Goal: Information Seeking & Learning: Learn about a topic

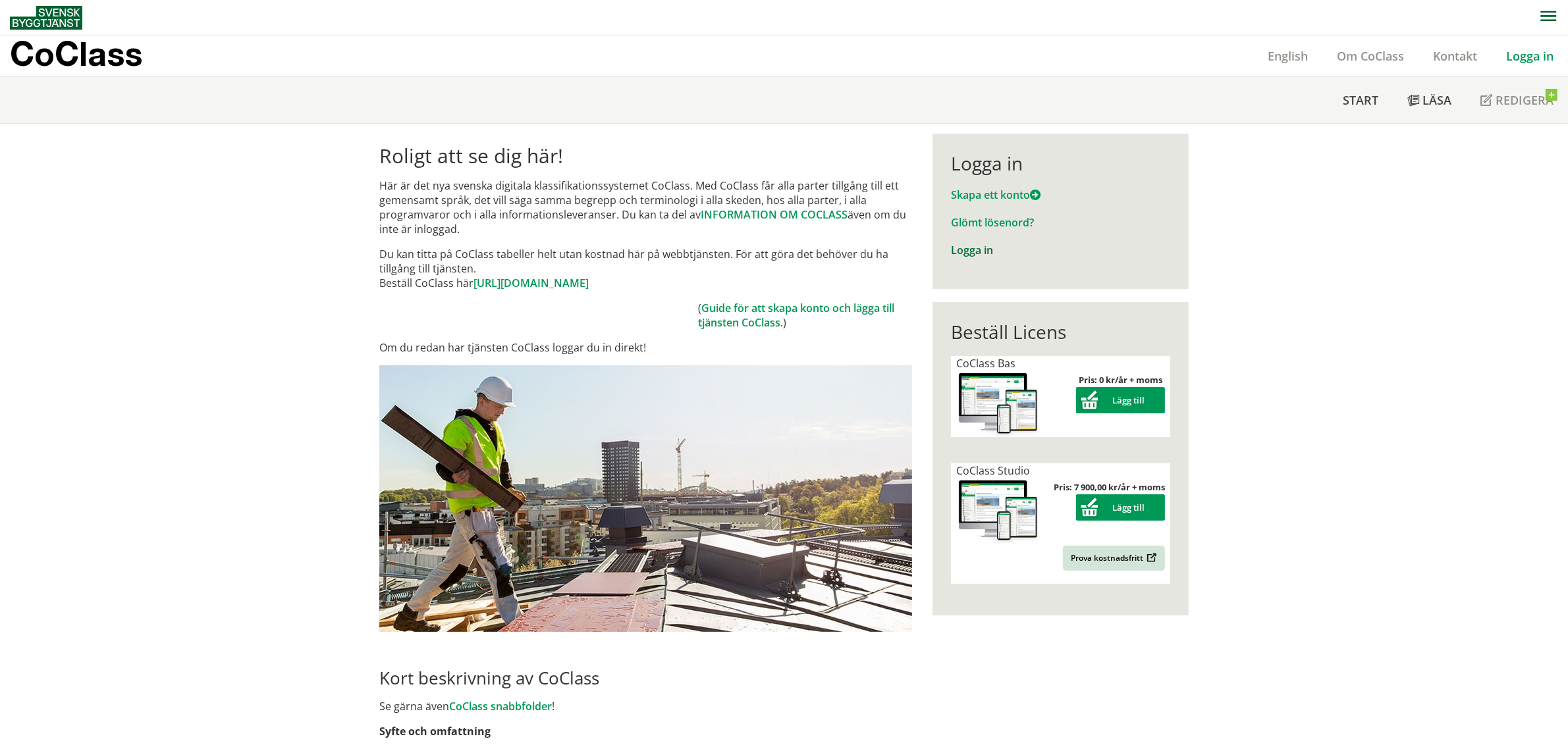
click at [960, 250] on link "Logga in" at bounding box center [972, 250] width 42 height 14
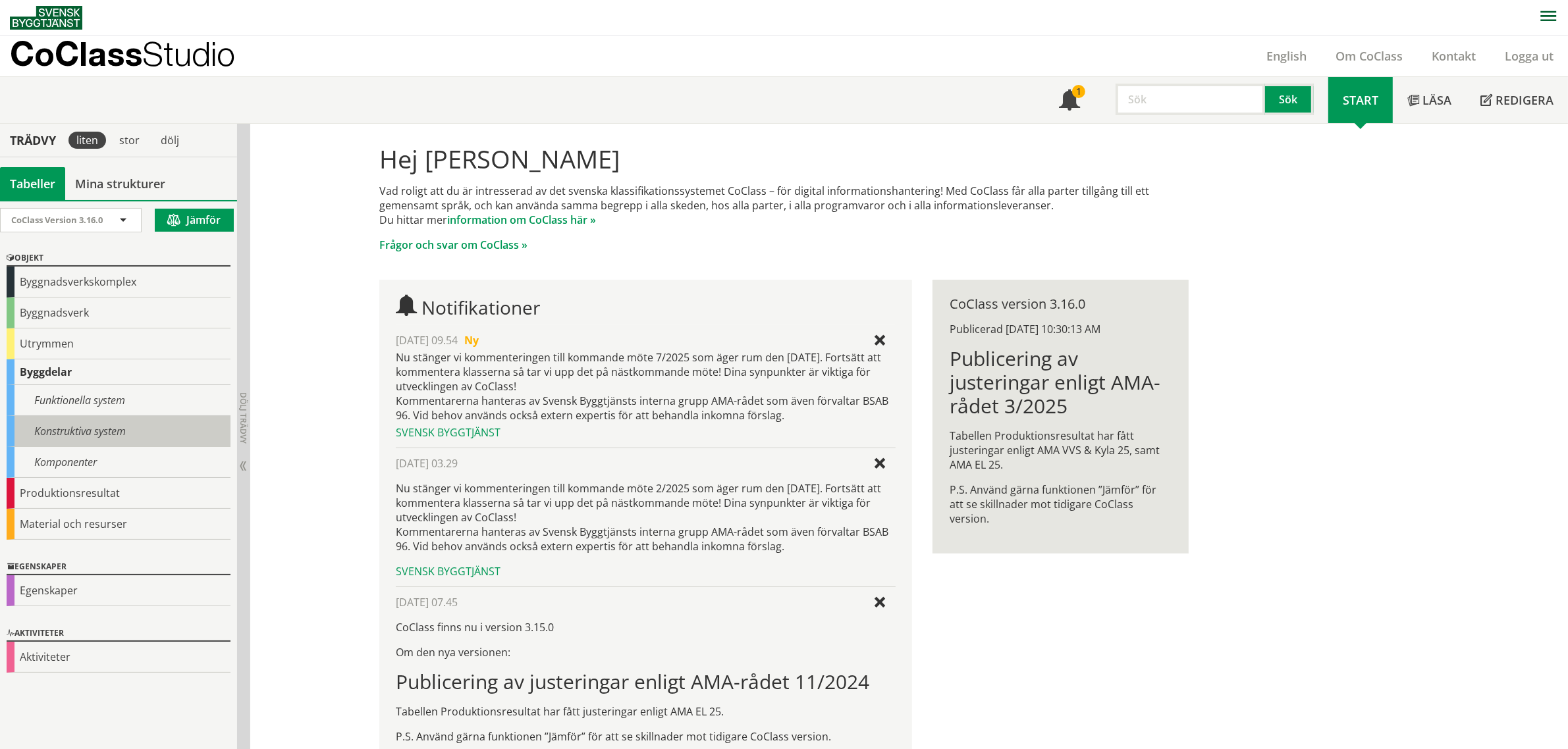
click at [124, 435] on div "Konstruktiva system" at bounding box center [118, 431] width 224 height 31
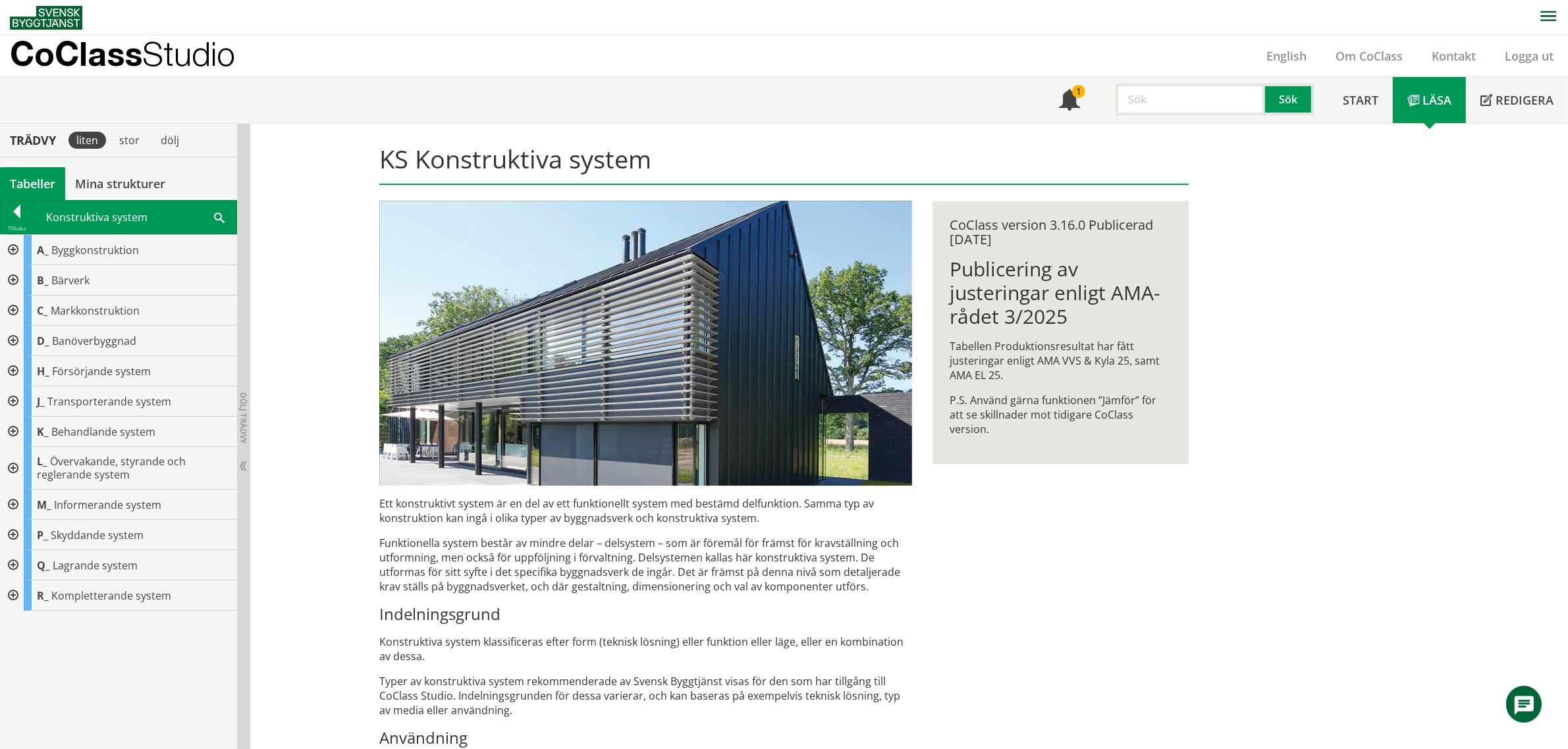
click at [148, 637] on div "A_ Byggkonstruktion B_ Bärverk C_ Markkonstruktion D_ Banöverbyggnad H_ Försörj…" at bounding box center [118, 491] width 237 height 514
click at [18, 216] on div at bounding box center [17, 213] width 33 height 18
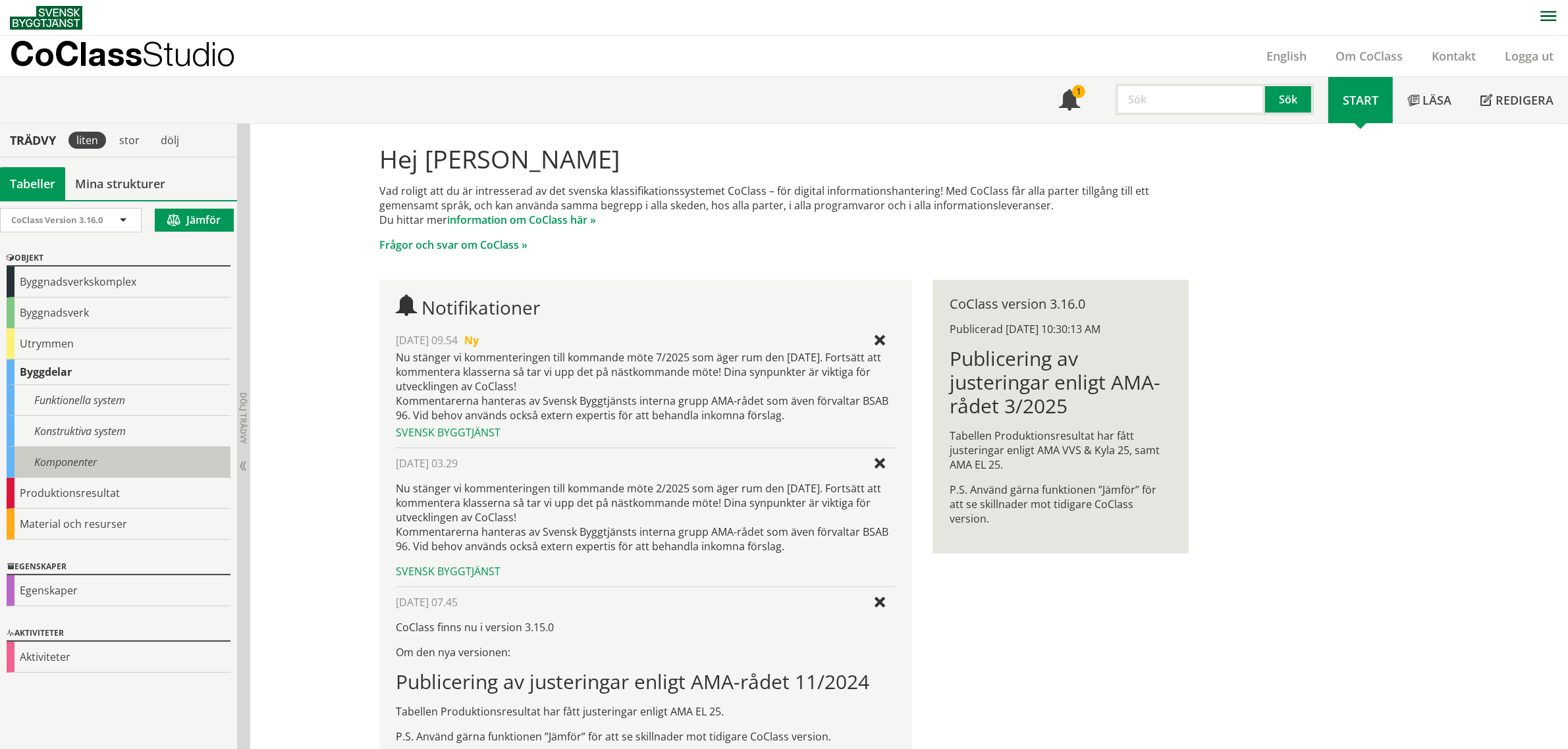
click at [101, 451] on div "Komponenter" at bounding box center [118, 462] width 224 height 31
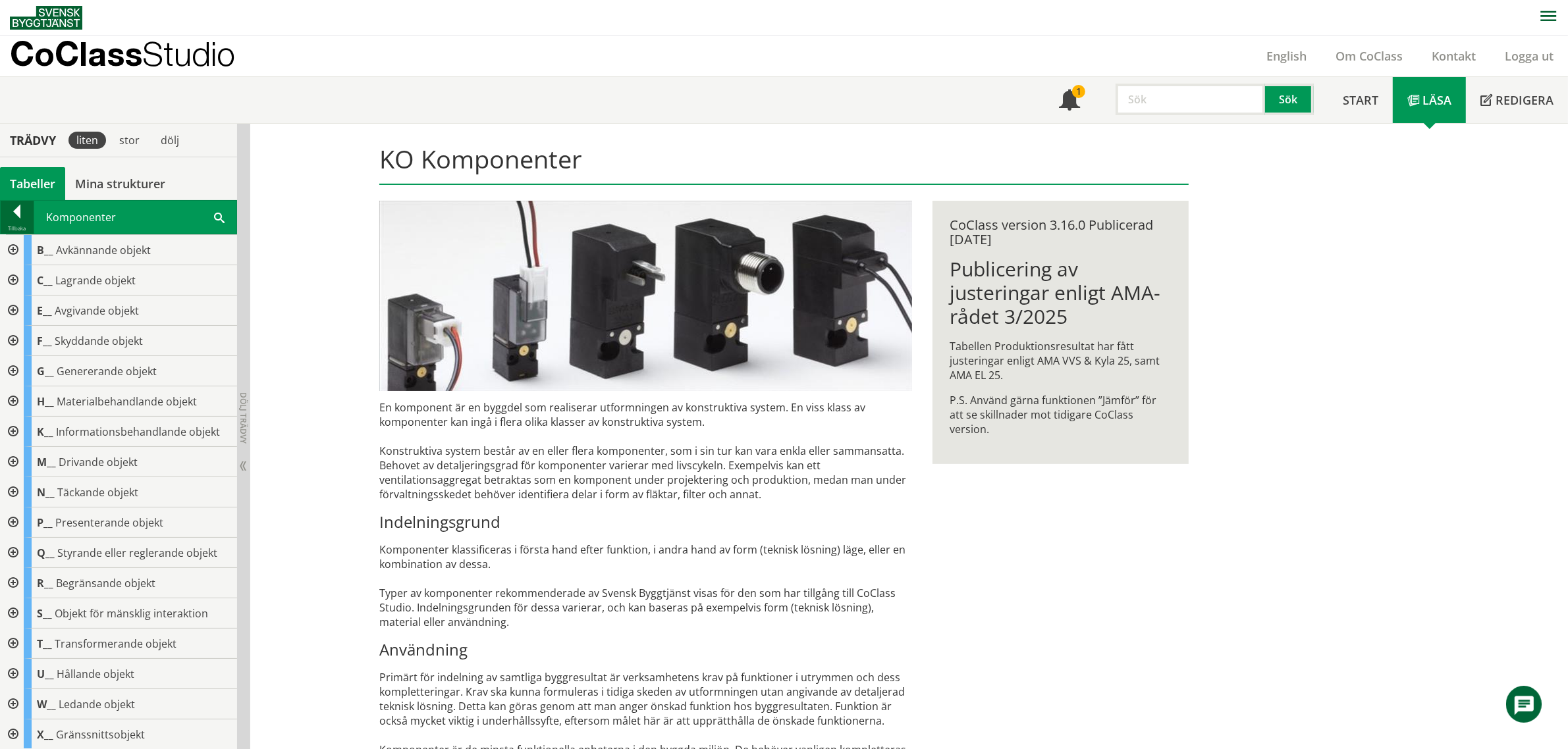
click at [17, 218] on div at bounding box center [17, 213] width 33 height 18
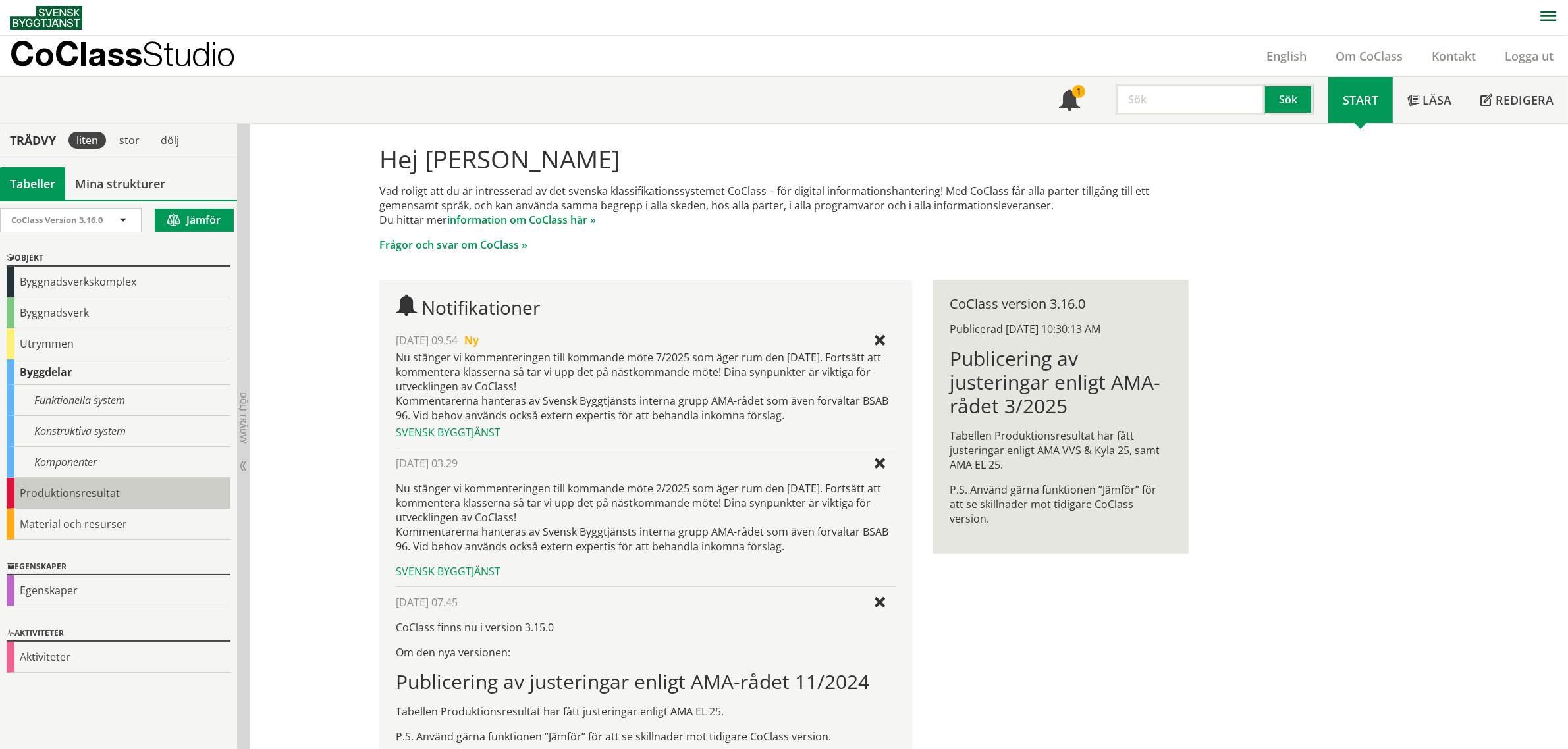
click at [92, 491] on div "Produktionsresultat" at bounding box center [118, 493] width 224 height 31
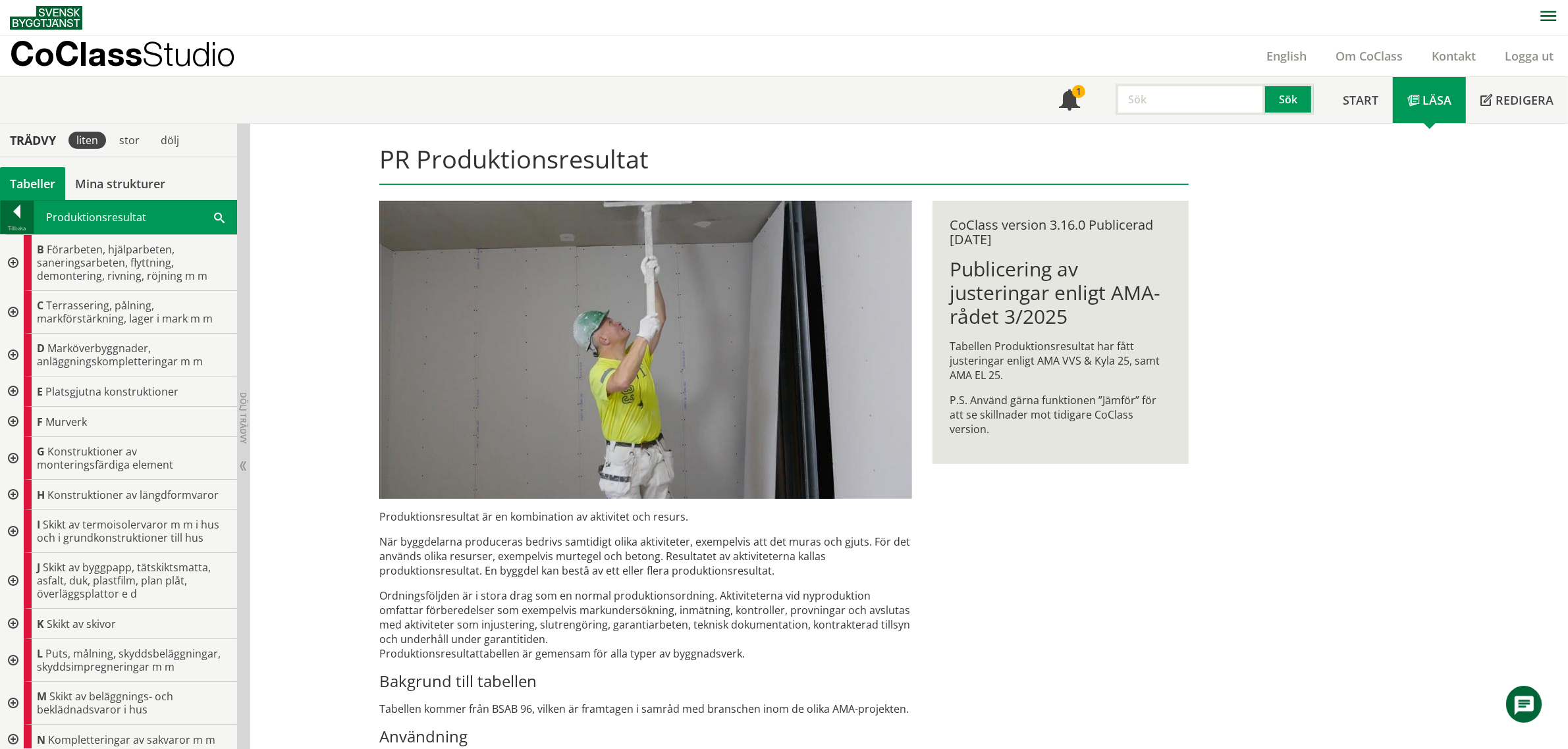
click at [14, 206] on div at bounding box center [17, 213] width 33 height 18
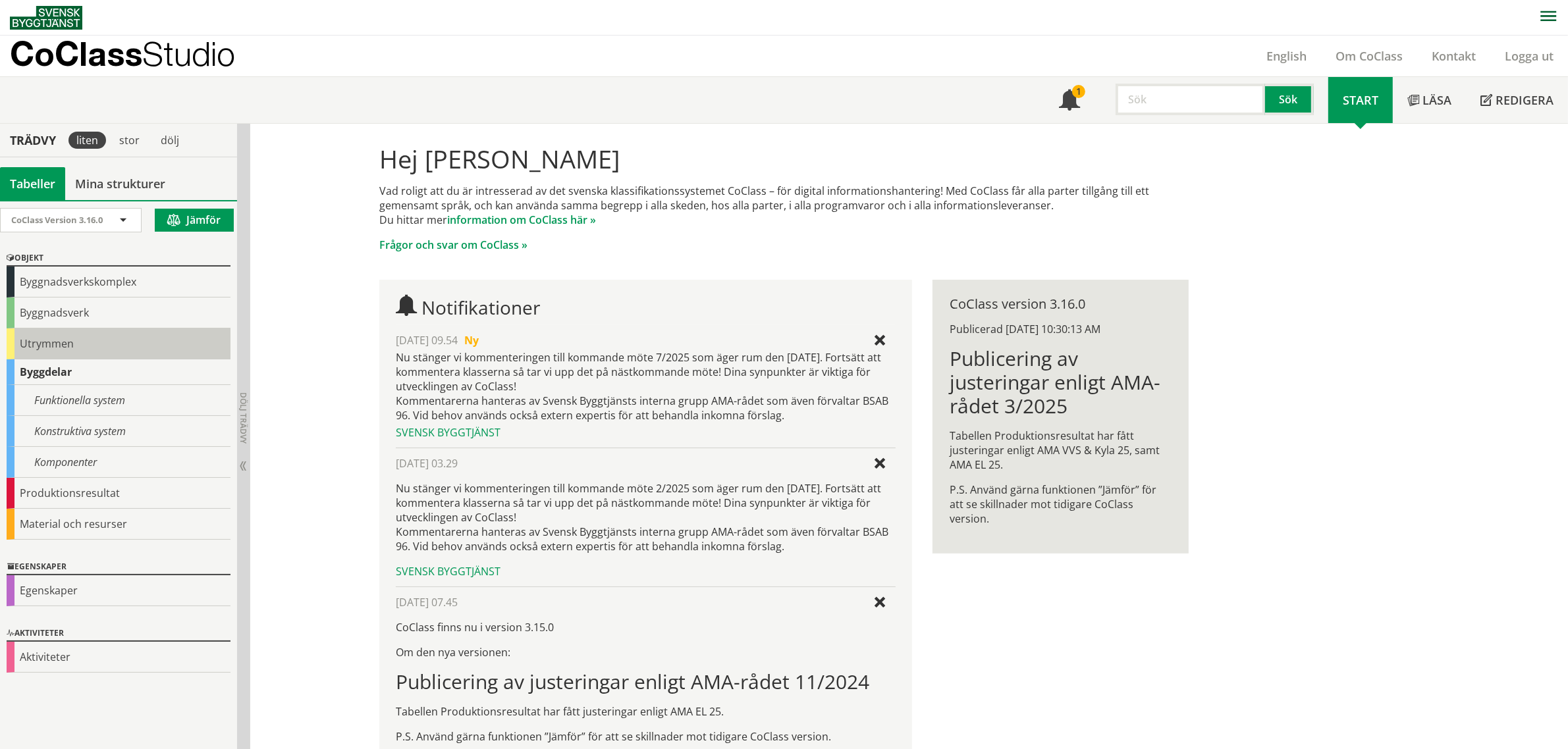
click at [103, 344] on div "Utrymmen" at bounding box center [118, 343] width 224 height 31
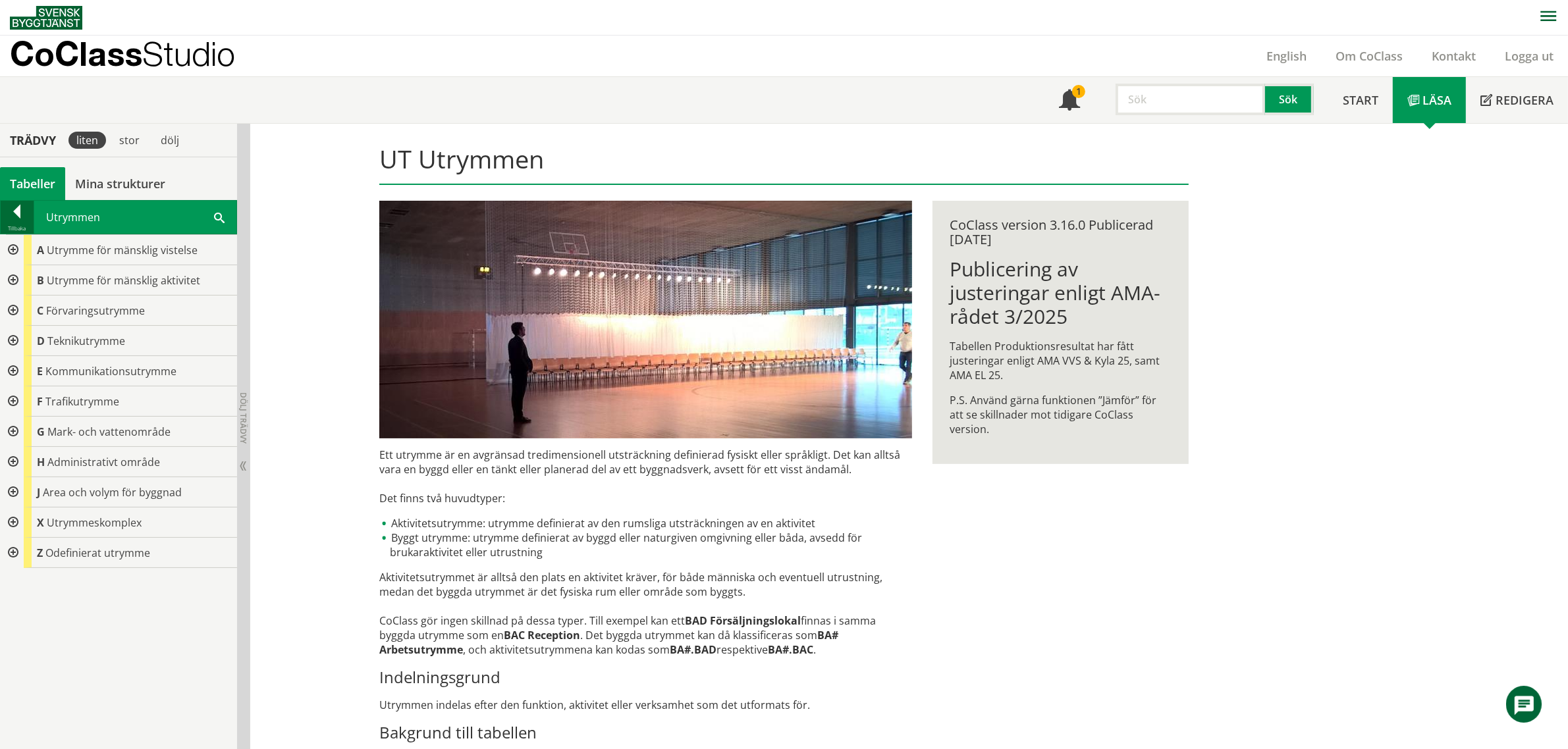
click at [18, 221] on div at bounding box center [17, 213] width 33 height 18
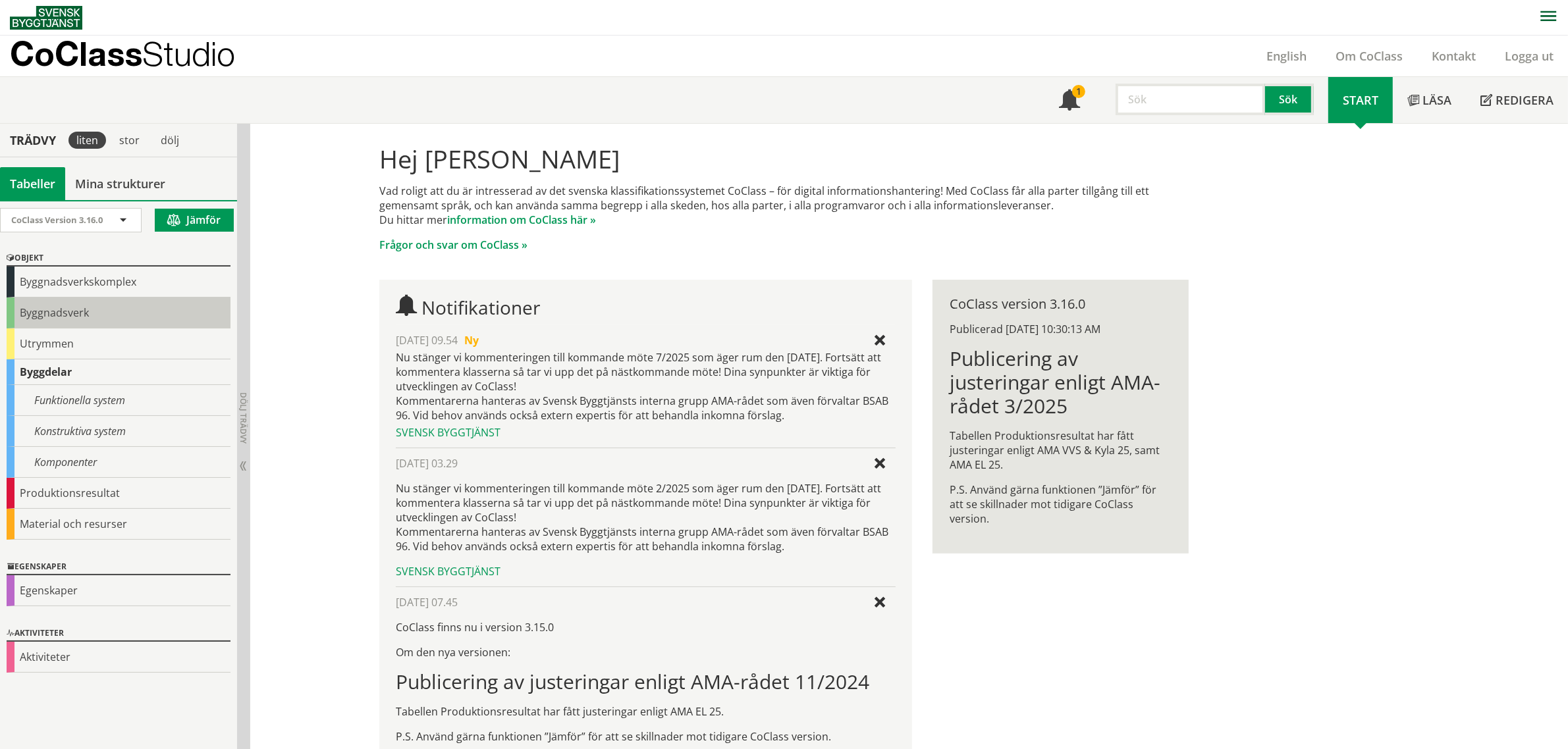
click at [62, 302] on div "Byggnadsverk" at bounding box center [118, 313] width 224 height 31
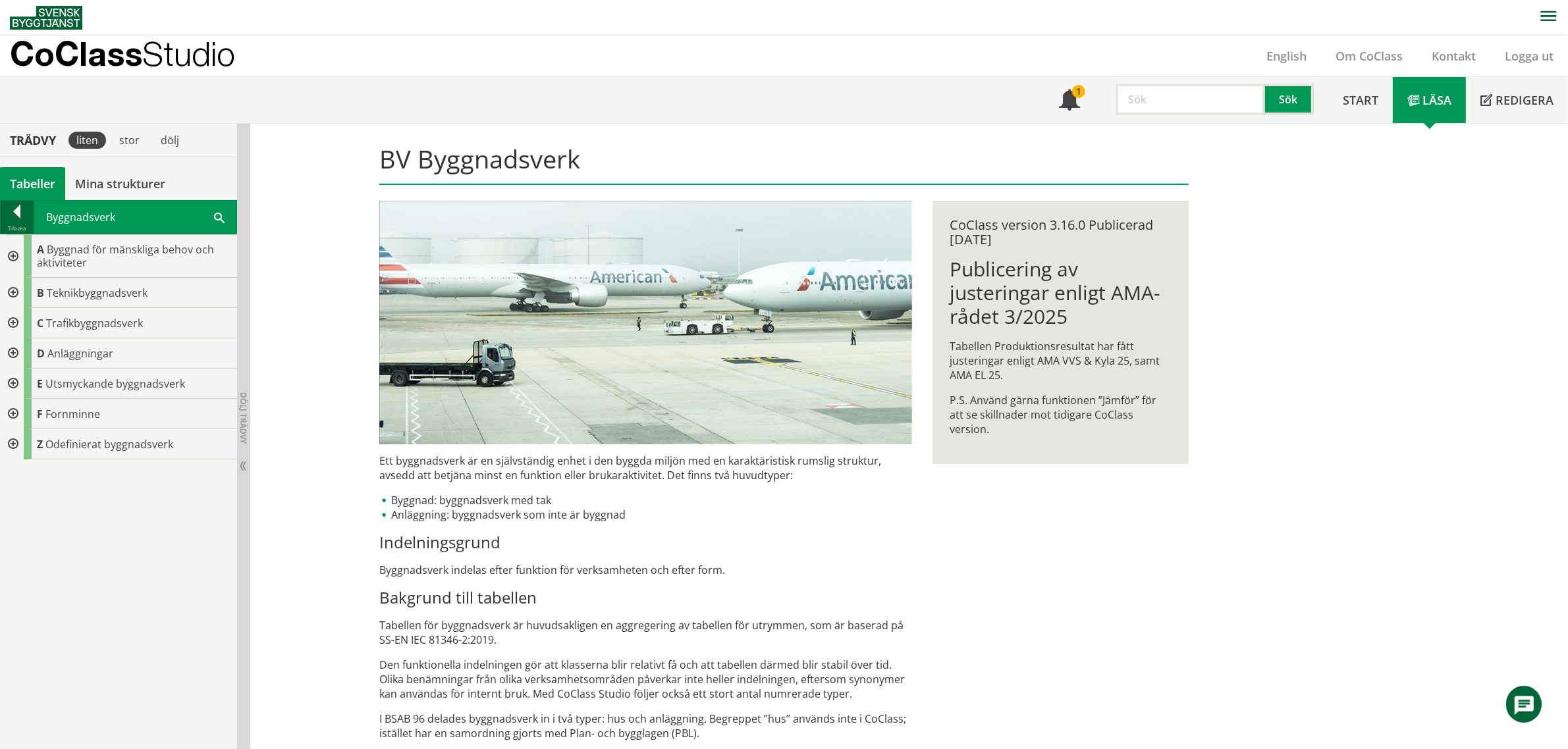
click at [18, 227] on div "Tillbaka" at bounding box center [17, 228] width 33 height 10
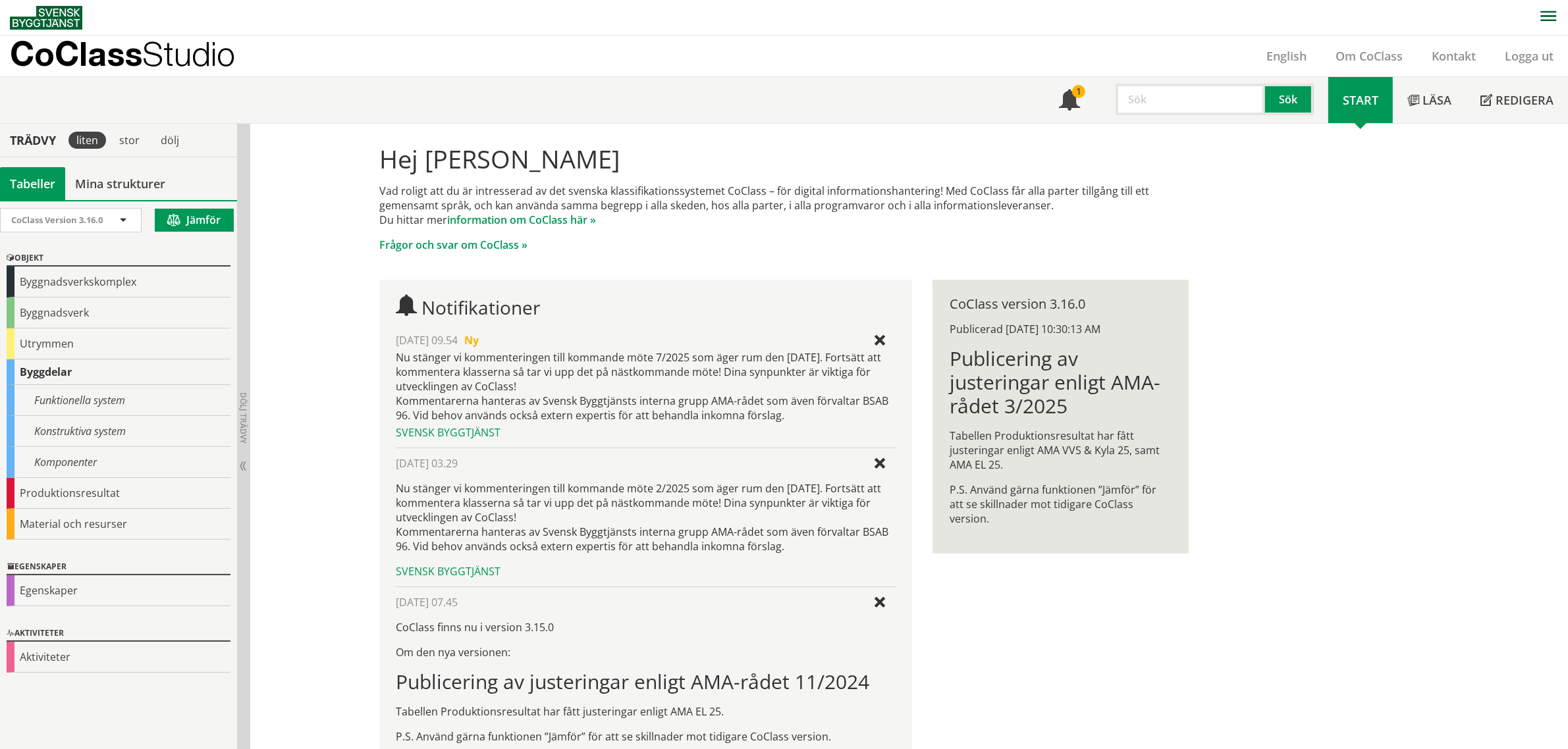
click at [288, 310] on div "Hej Tommy Lindeberg Vad roligt att du är intresserad av det svenska klassifikat…" at bounding box center [909, 491] width 1318 height 734
click at [122, 399] on div "Funktionella system" at bounding box center [118, 400] width 224 height 31
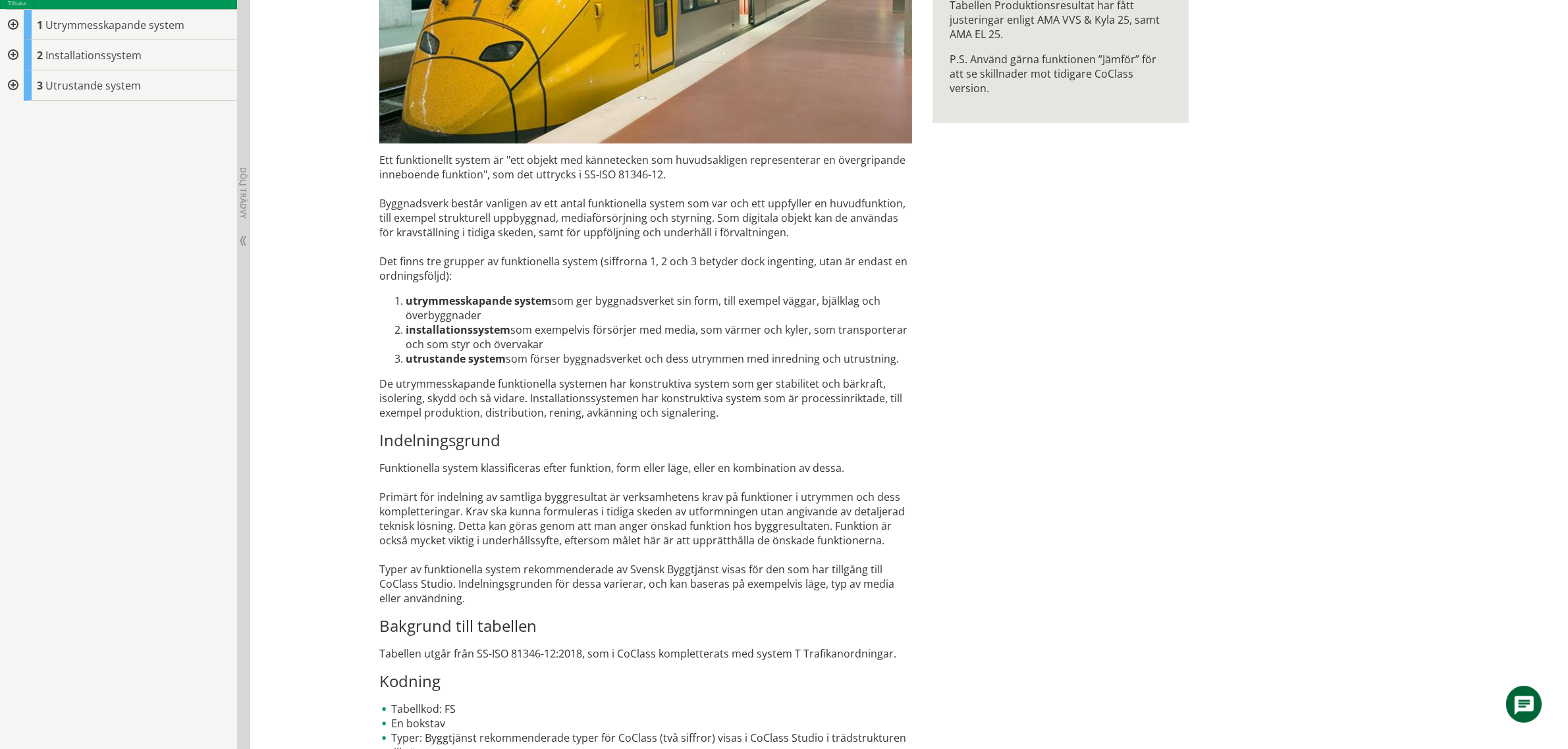
scroll to position [367, 0]
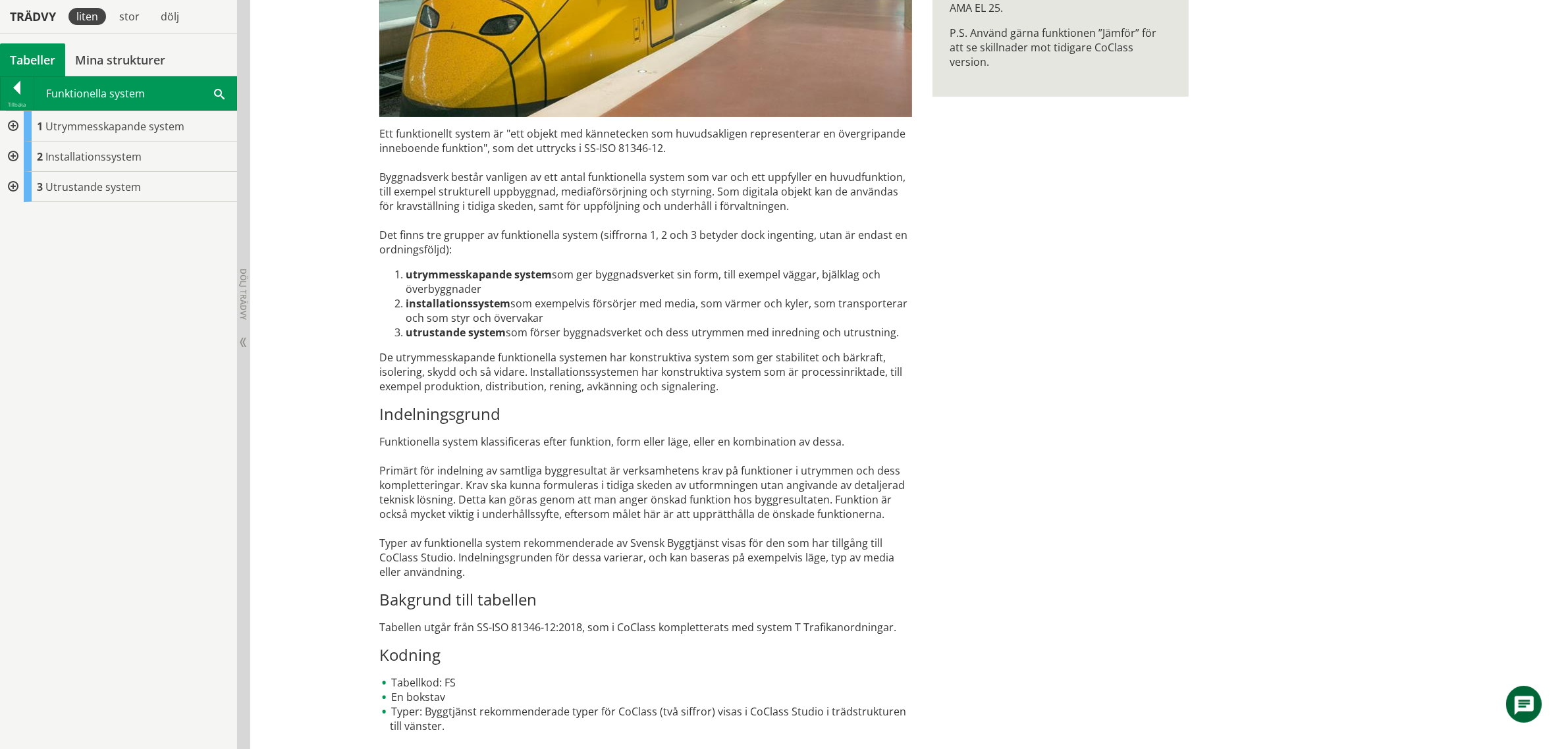
click at [314, 257] on div "FS Funktionella system Ett funktionellt system är "ett objekt med kännetecken s…" at bounding box center [909, 254] width 1318 height 994
click at [281, 331] on div "FS Funktionella system Ett funktionellt system är "ett objekt med kännetecken s…" at bounding box center [909, 254] width 1318 height 994
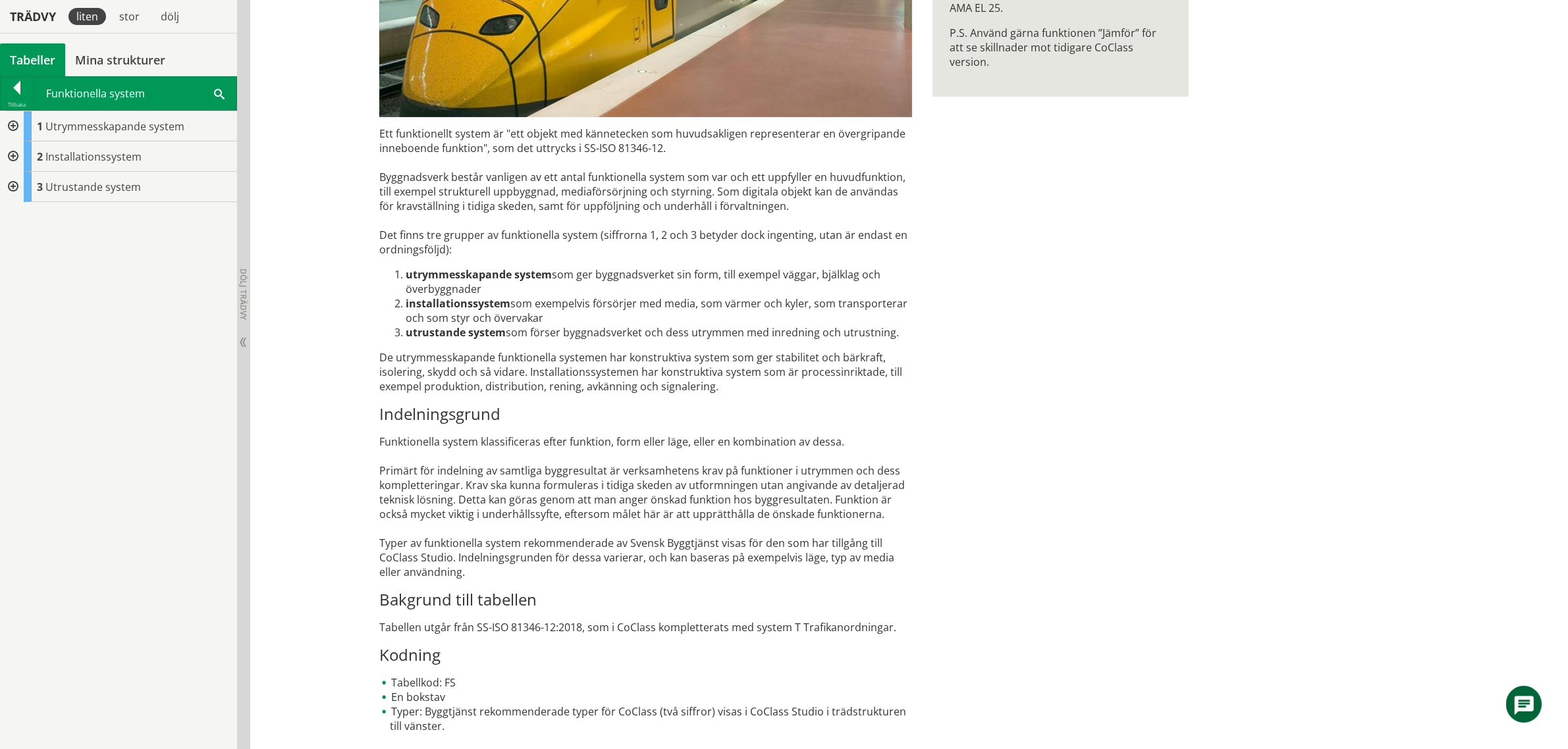
click at [281, 331] on div "FS Funktionella system Ett funktionellt system är "ett objekt med kännetecken s…" at bounding box center [909, 254] width 1318 height 994
click at [288, 327] on div "FS Funktionella system Ett funktionellt system är "ett objekt med kännetecken s…" at bounding box center [909, 254] width 1318 height 994
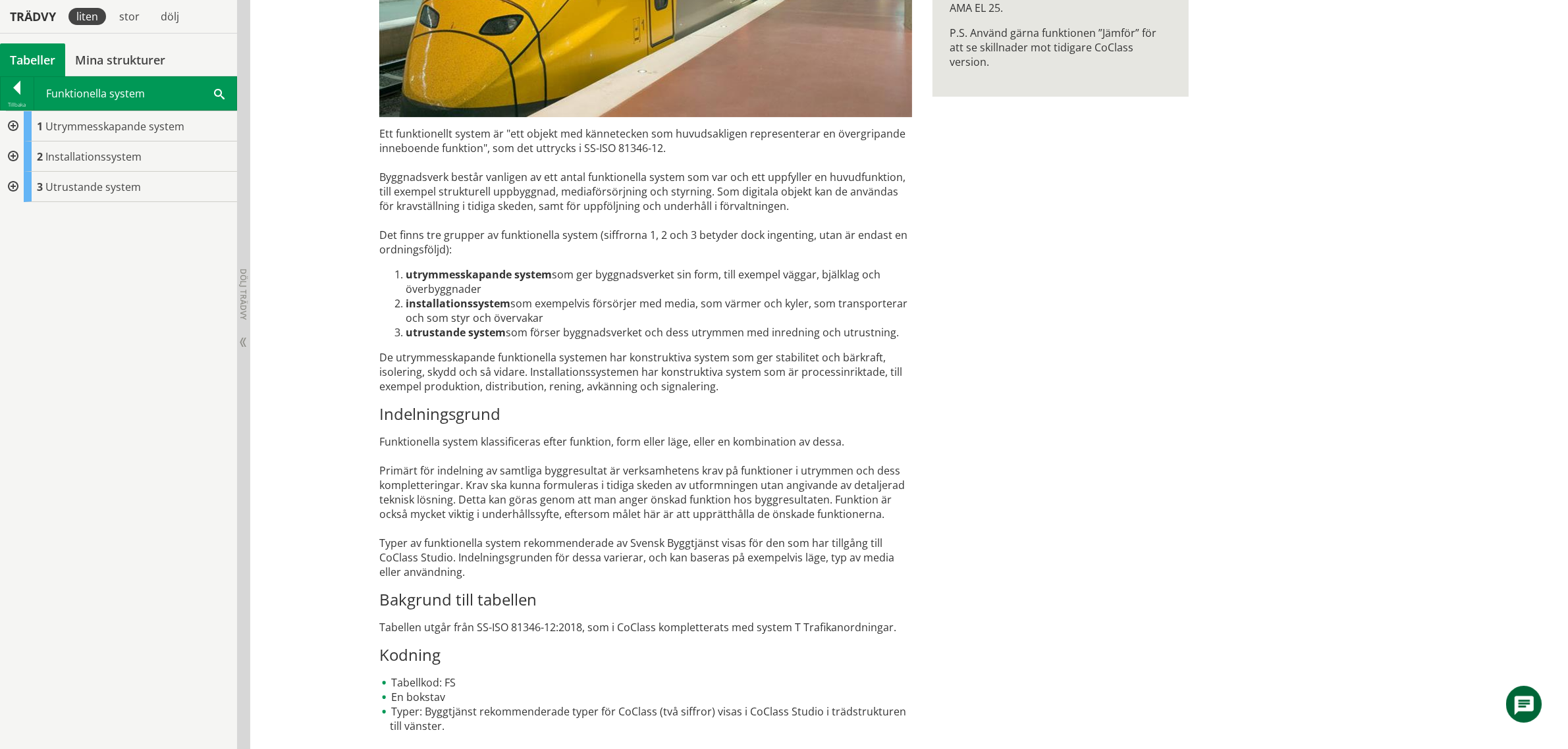
click at [291, 326] on div "FS Funktionella system Ett funktionellt system är "ett objekt med kännetecken s…" at bounding box center [909, 254] width 1318 height 994
click at [316, 317] on div "FS Funktionella system Ett funktionellt system är "ett objekt med kännetecken s…" at bounding box center [909, 254] width 1318 height 994
click at [334, 438] on div "FS Funktionella system Ett funktionellt system är "ett objekt med kännetecken s…" at bounding box center [909, 254] width 1318 height 994
click at [6, 183] on div at bounding box center [12, 187] width 24 height 30
click at [14, 155] on div at bounding box center [12, 157] width 24 height 30
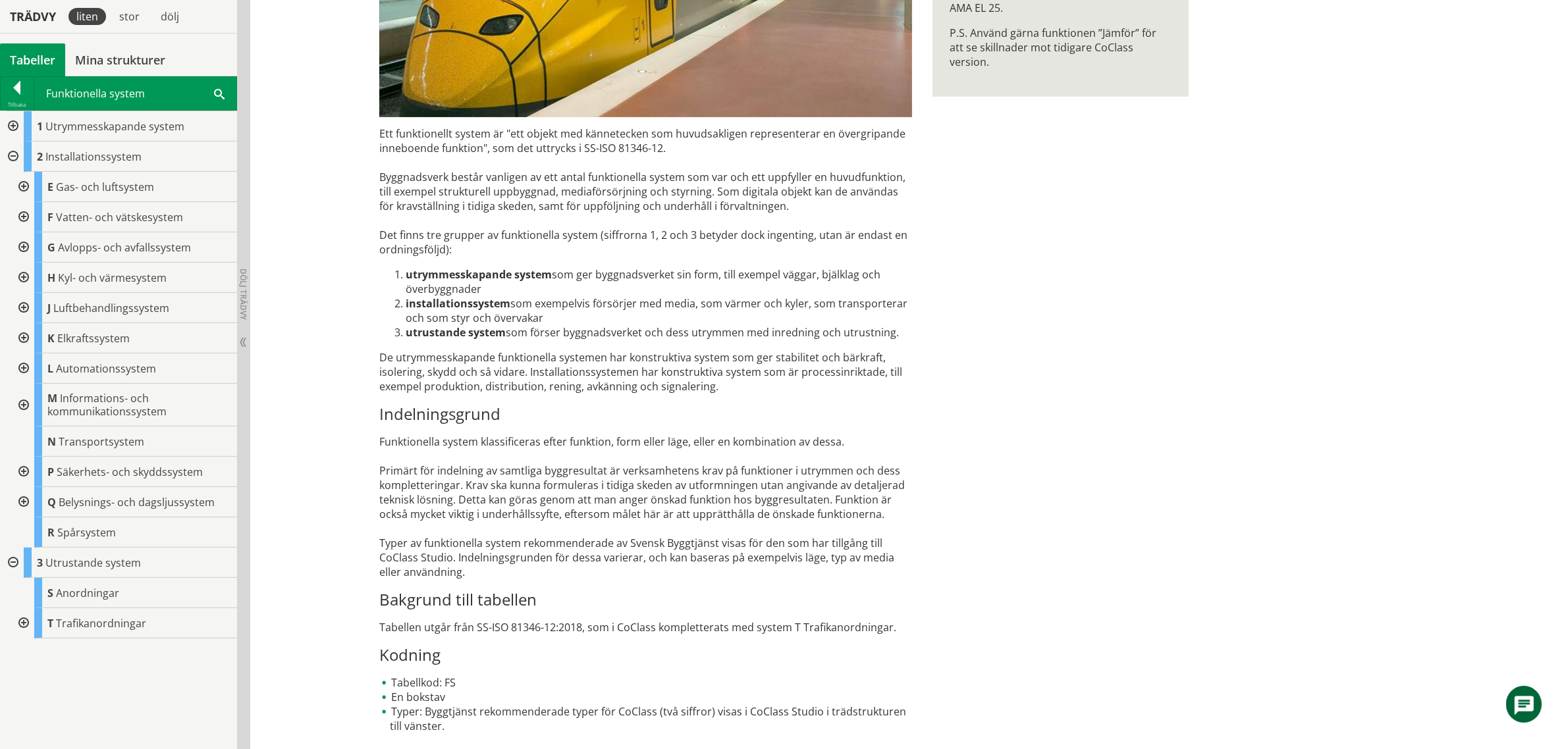
click at [14, 121] on div at bounding box center [12, 126] width 24 height 30
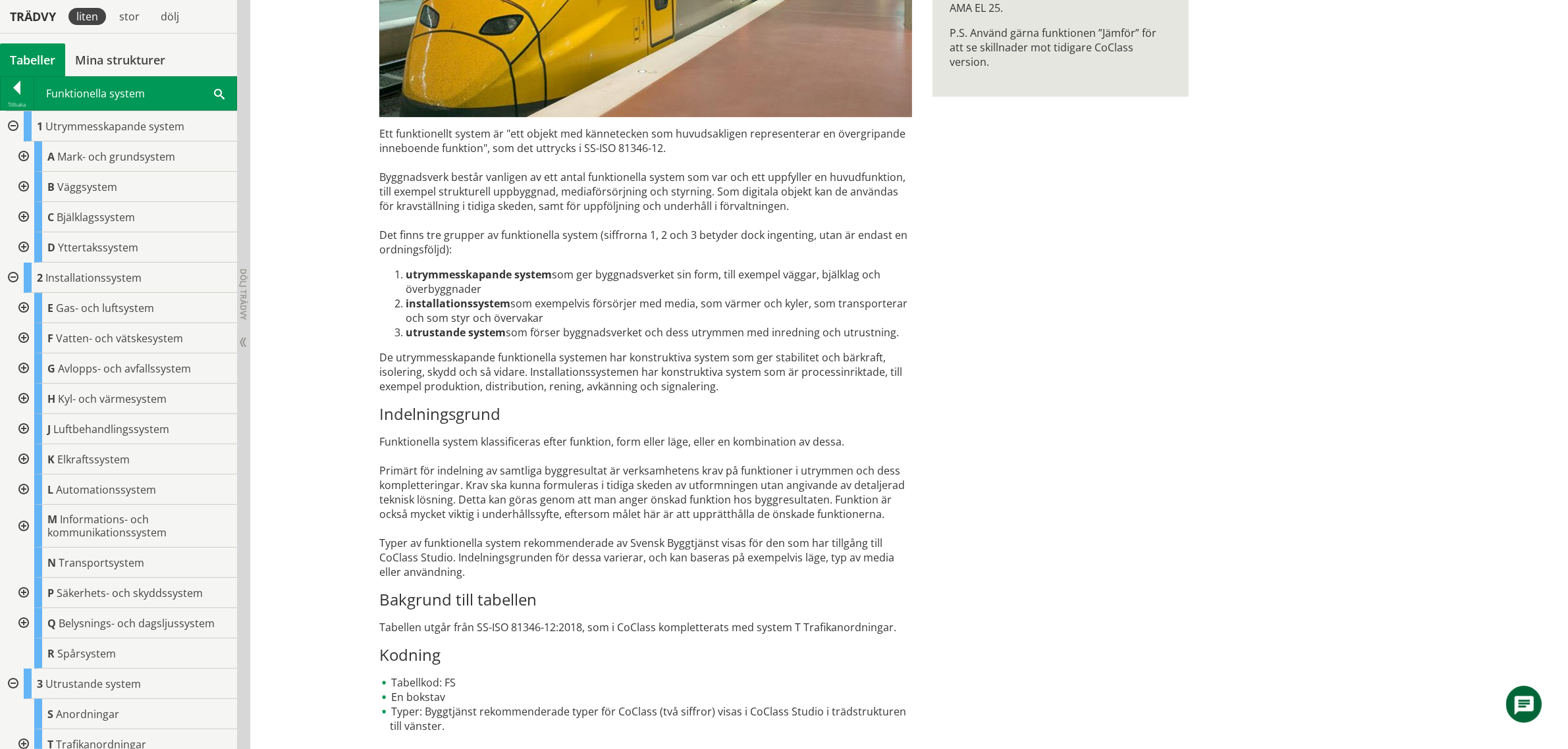
click at [339, 537] on div "FS Funktionella system Ett funktionellt system är "ett objekt med kännetecken s…" at bounding box center [909, 254] width 1318 height 994
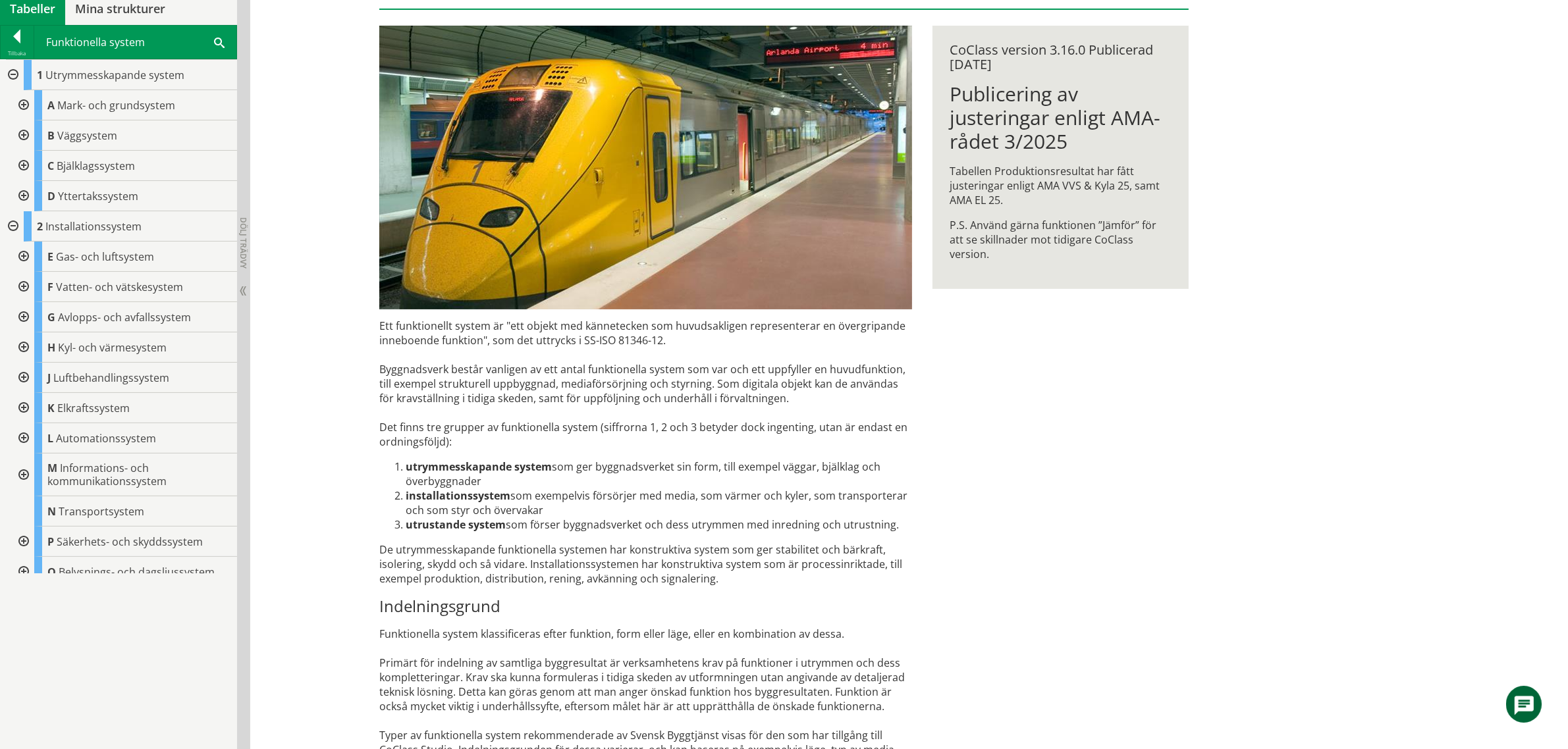
scroll to position [0, 0]
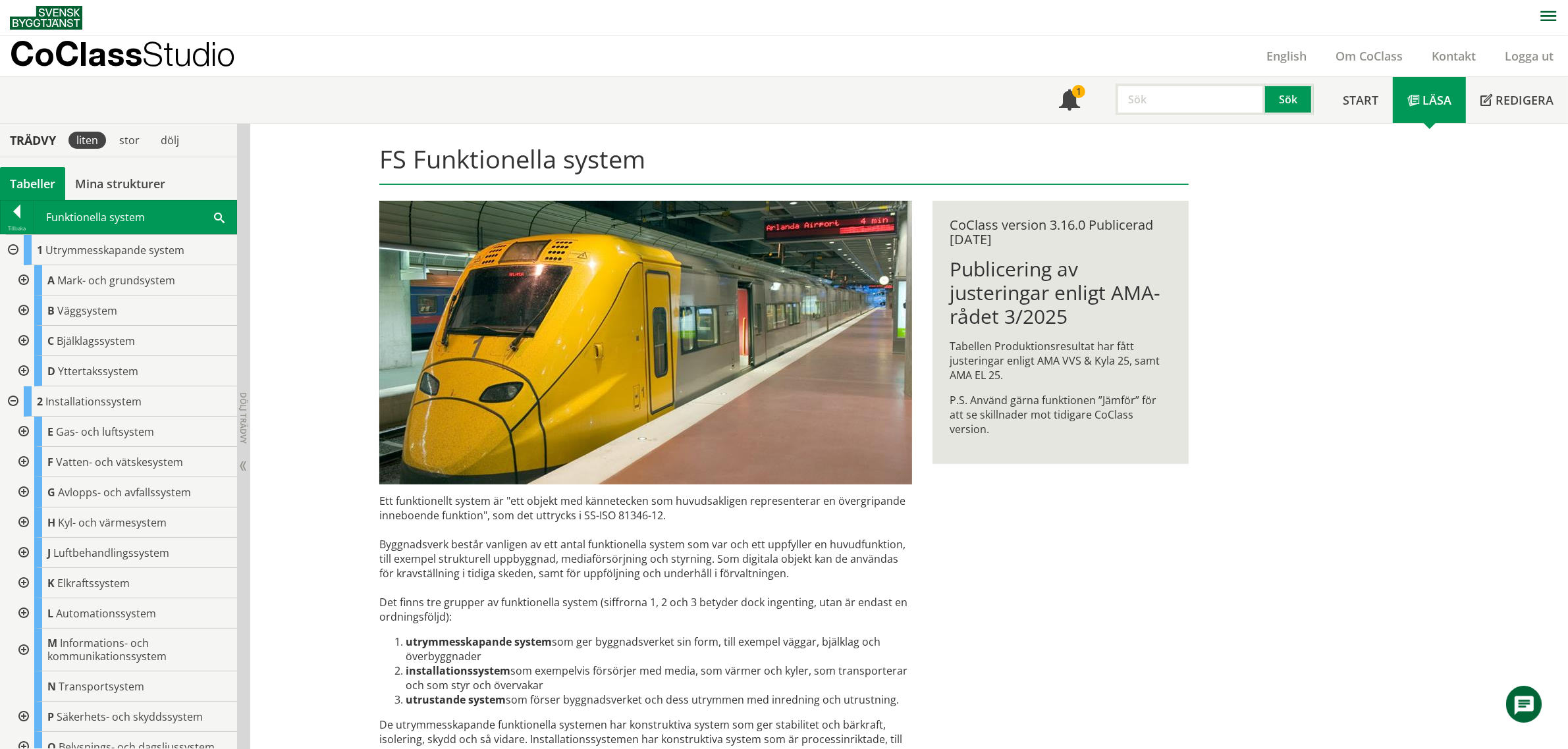
click at [981, 532] on div "FS Funktionella system Ett funktionellt system är "ett objekt med kännetecken s…" at bounding box center [785, 621] width 843 height 994
click at [1142, 628] on div "FS Funktionella system Ett funktionellt system är "ett objekt med kännetecken s…" at bounding box center [785, 621] width 843 height 994
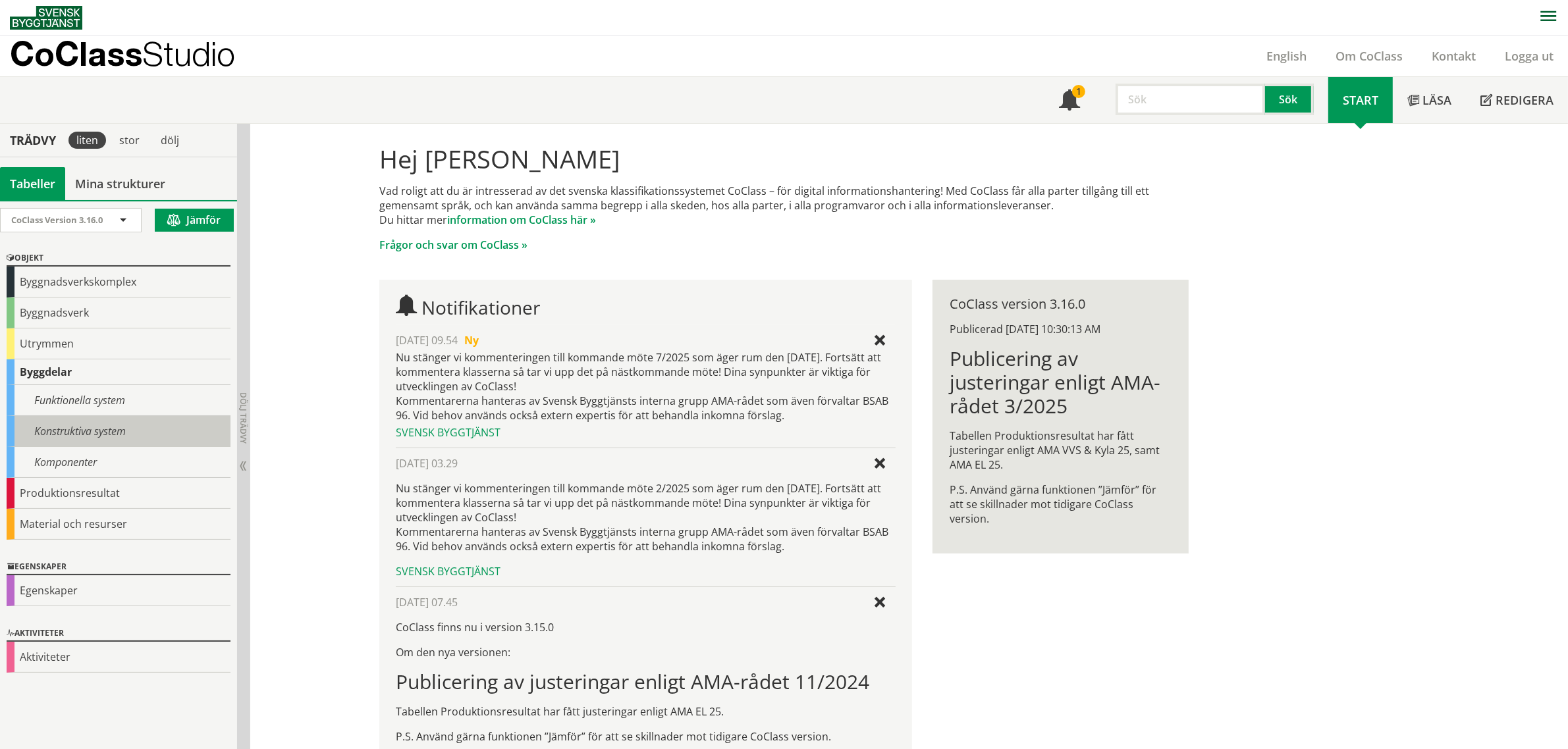
click at [118, 430] on div "Konstruktiva system" at bounding box center [118, 431] width 224 height 31
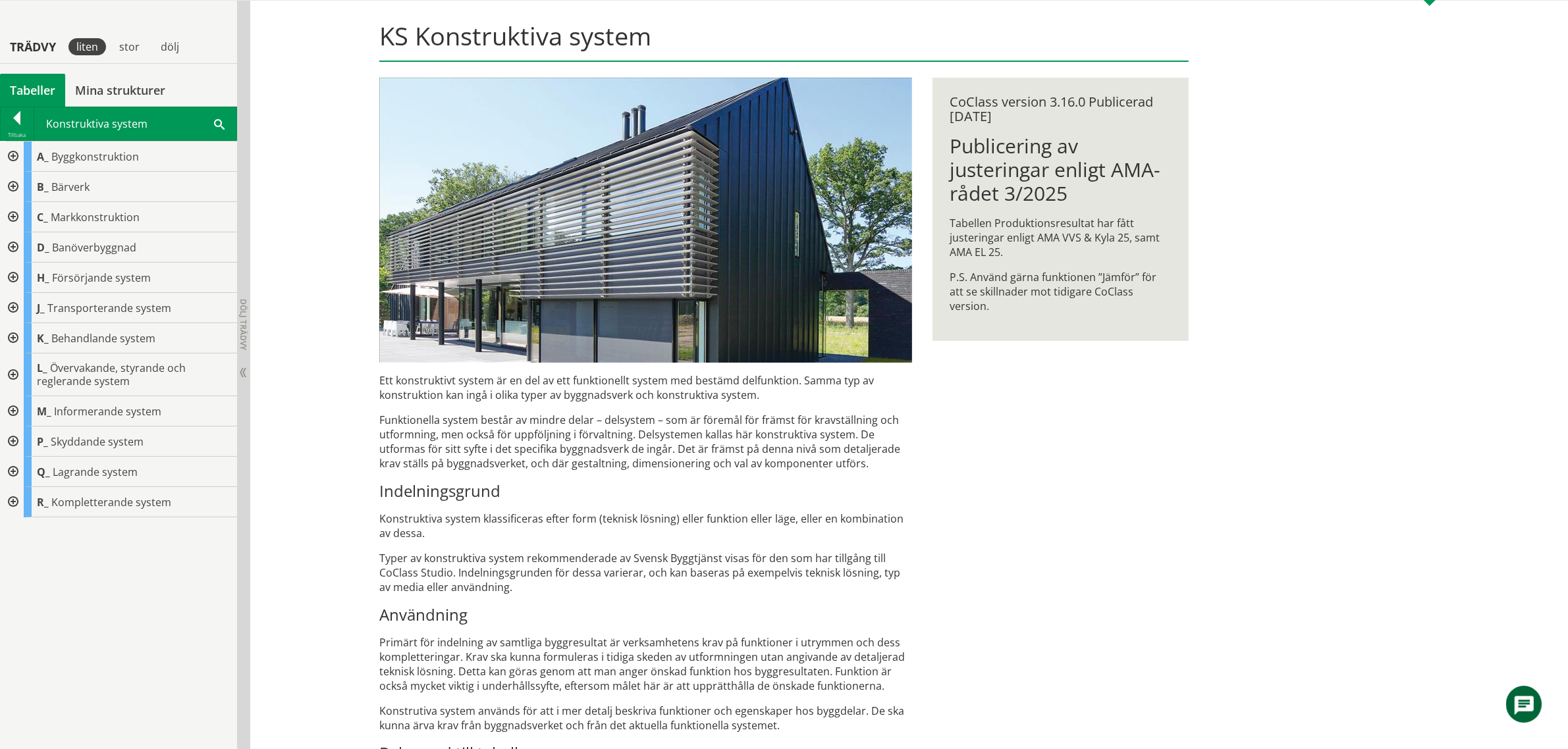
scroll to position [165, 0]
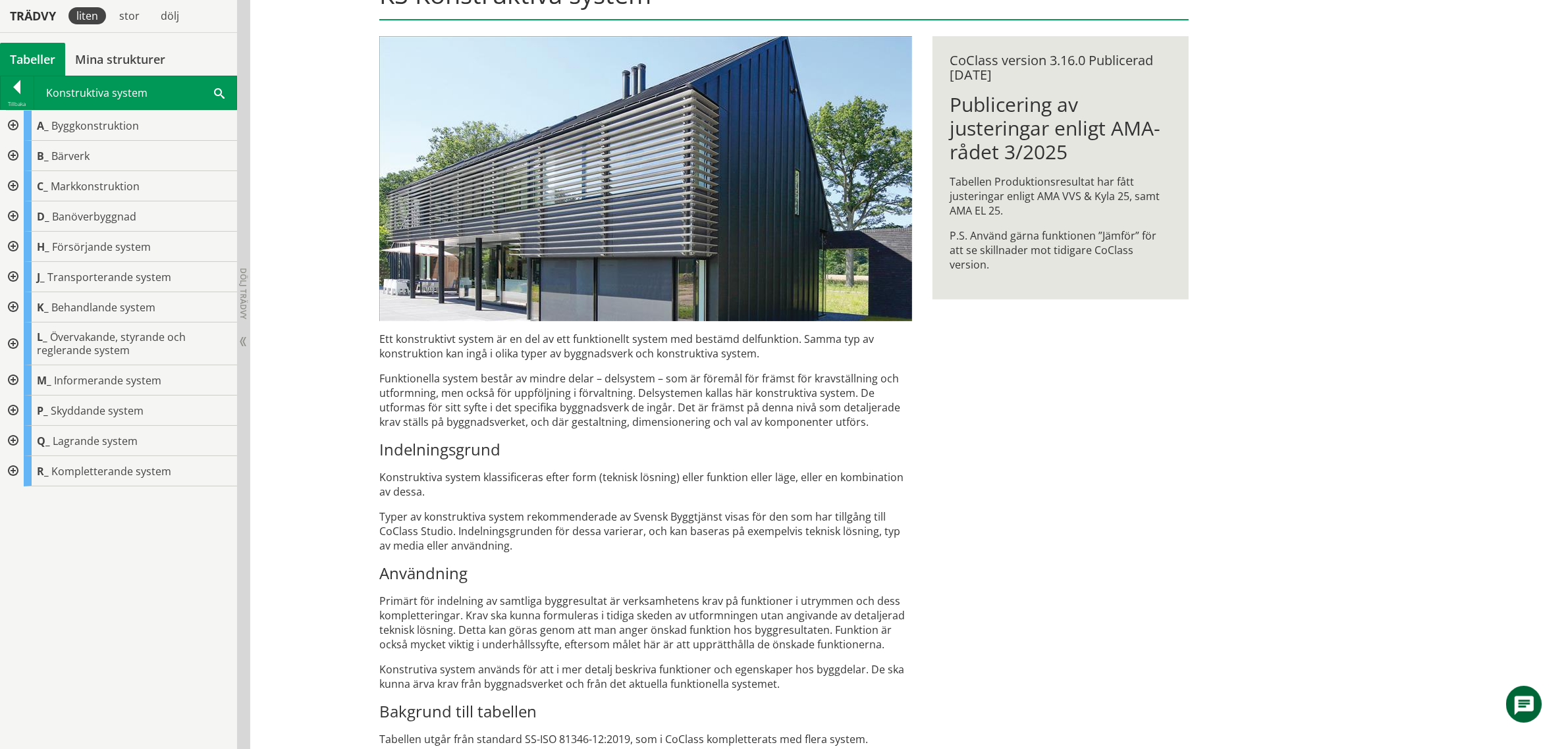
click at [307, 280] on div "KS Konstruktiva system Ett konstruktivt system är en del av ett funktionellt sy…" at bounding box center [909, 403] width 1318 height 888
click at [299, 282] on div "KS Konstruktiva system Ett konstruktivt system är en del av ett funktionellt sy…" at bounding box center [909, 403] width 1318 height 888
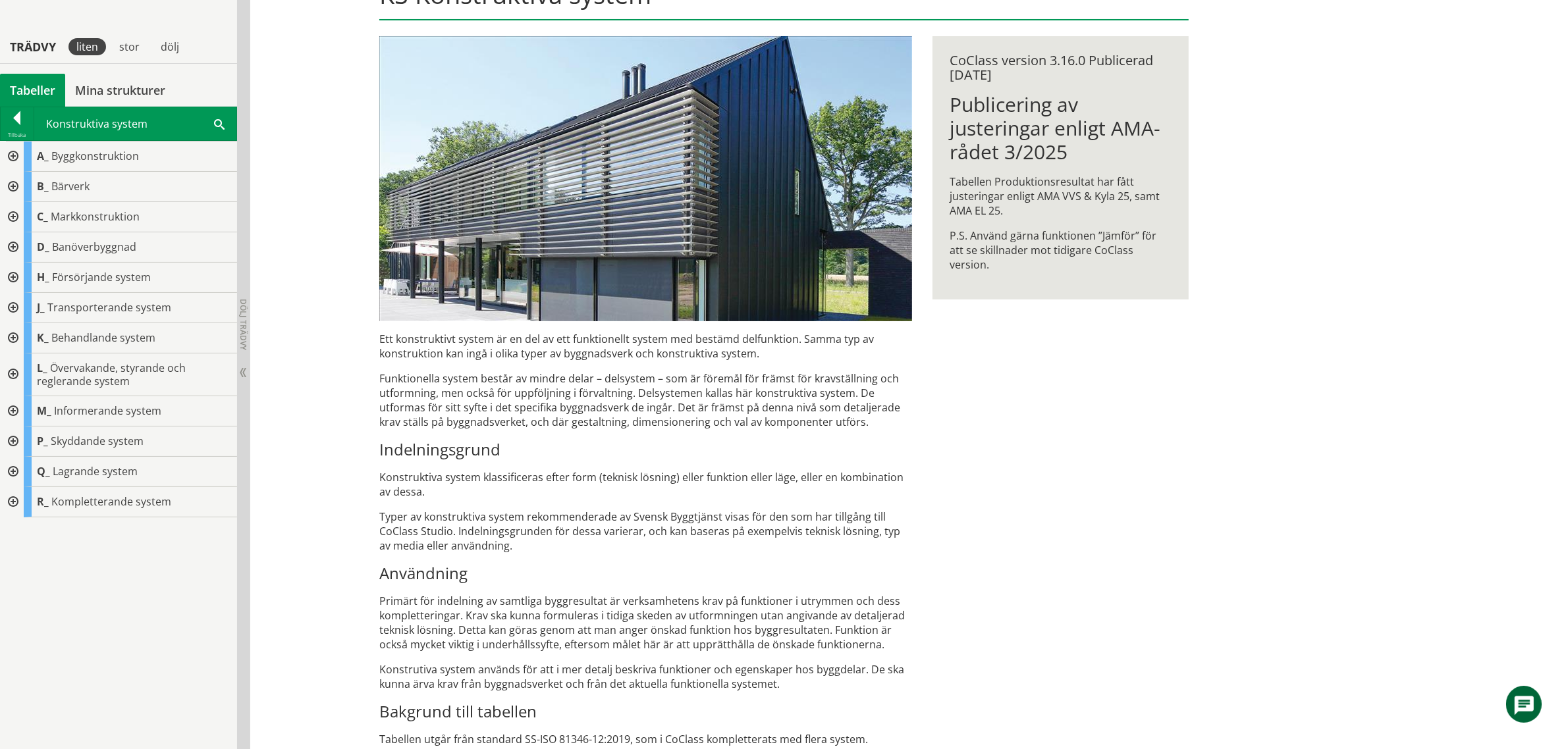
scroll to position [247, 0]
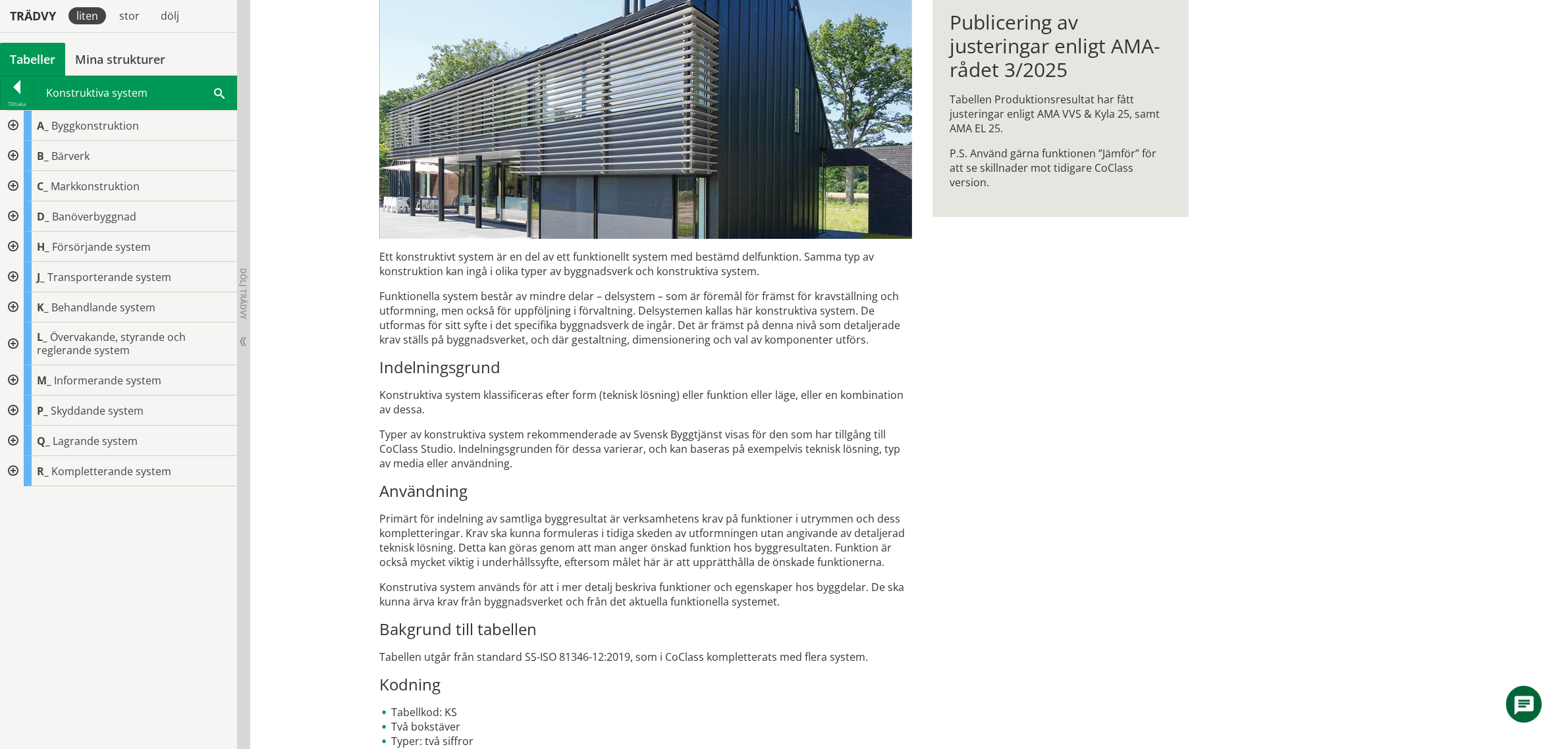
click at [299, 282] on div "KS Konstruktiva system Ett konstruktivt system är en del av ett funktionellt sy…" at bounding box center [909, 321] width 1318 height 888
click at [14, 442] on div at bounding box center [12, 441] width 24 height 30
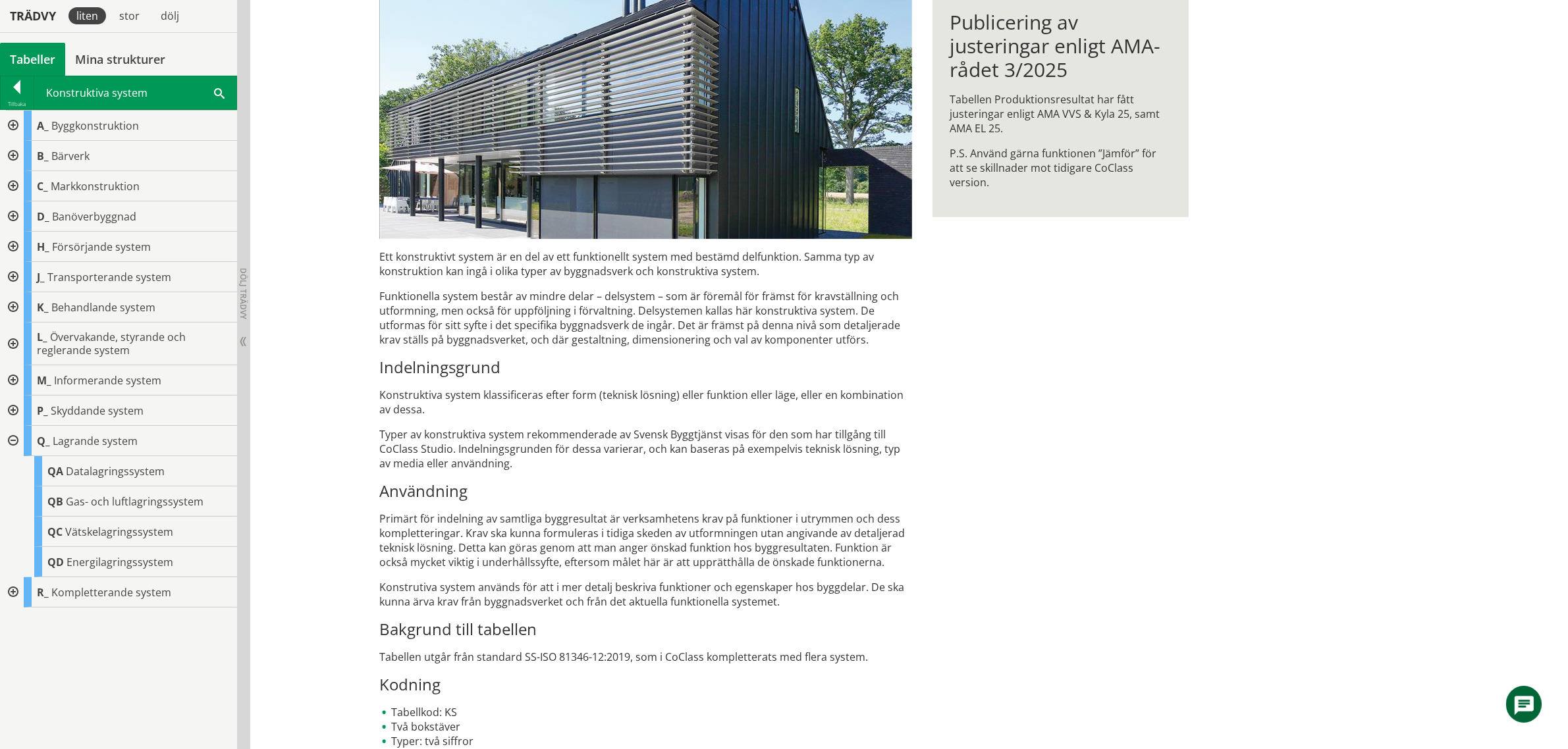
click at [20, 410] on div at bounding box center [12, 410] width 24 height 30
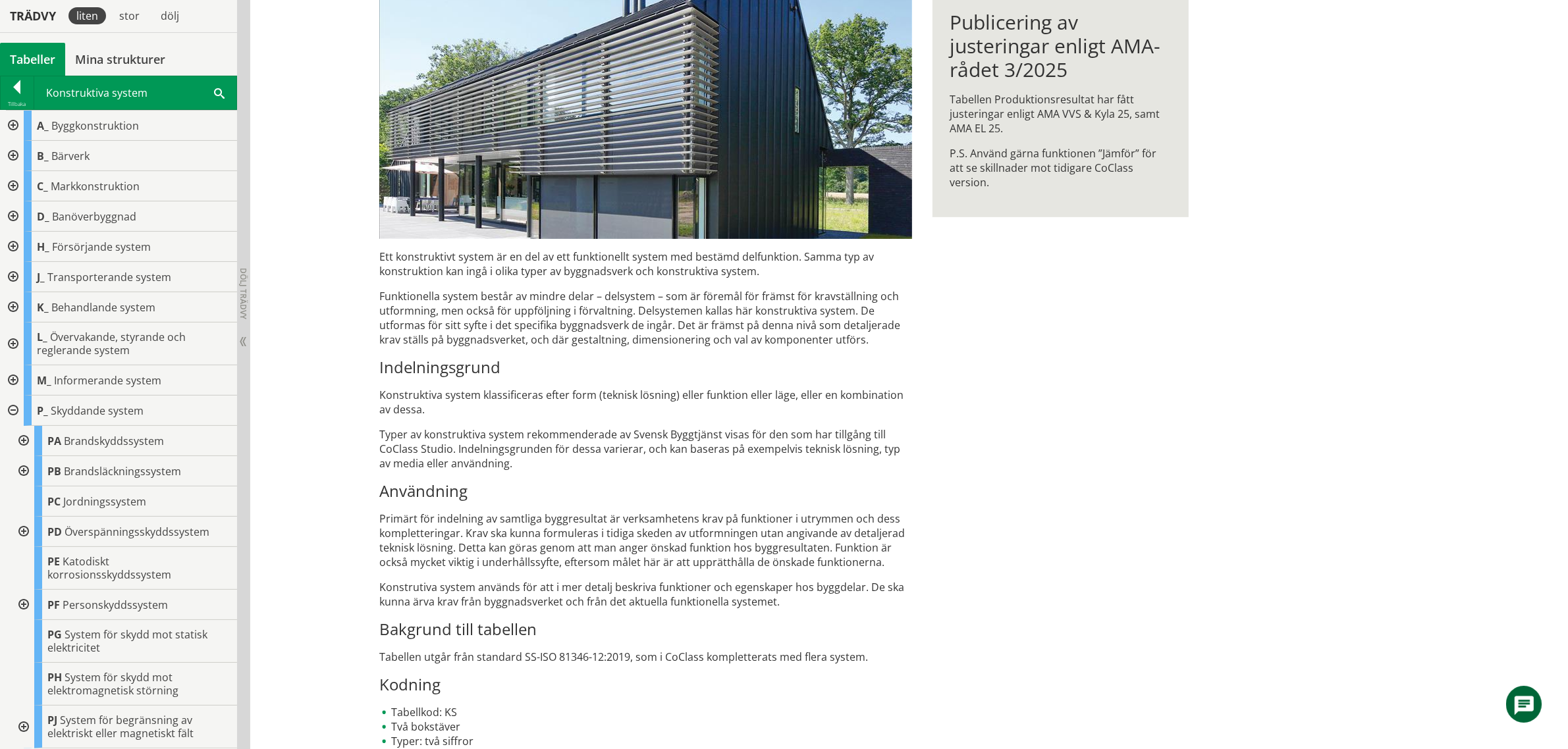
click at [15, 380] on div at bounding box center [12, 380] width 24 height 30
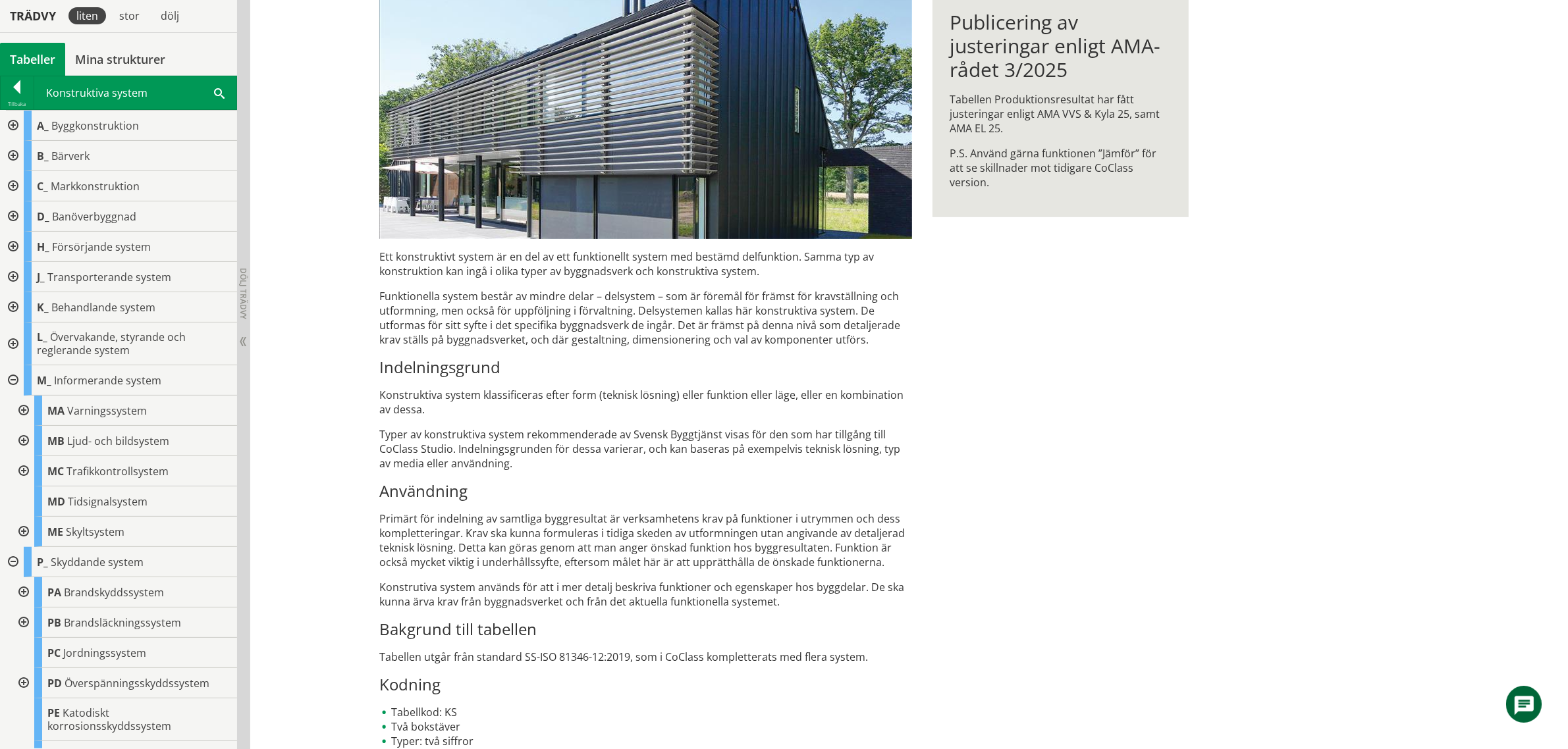
click at [12, 337] on div at bounding box center [12, 344] width 24 height 43
click at [18, 304] on div at bounding box center [12, 307] width 24 height 30
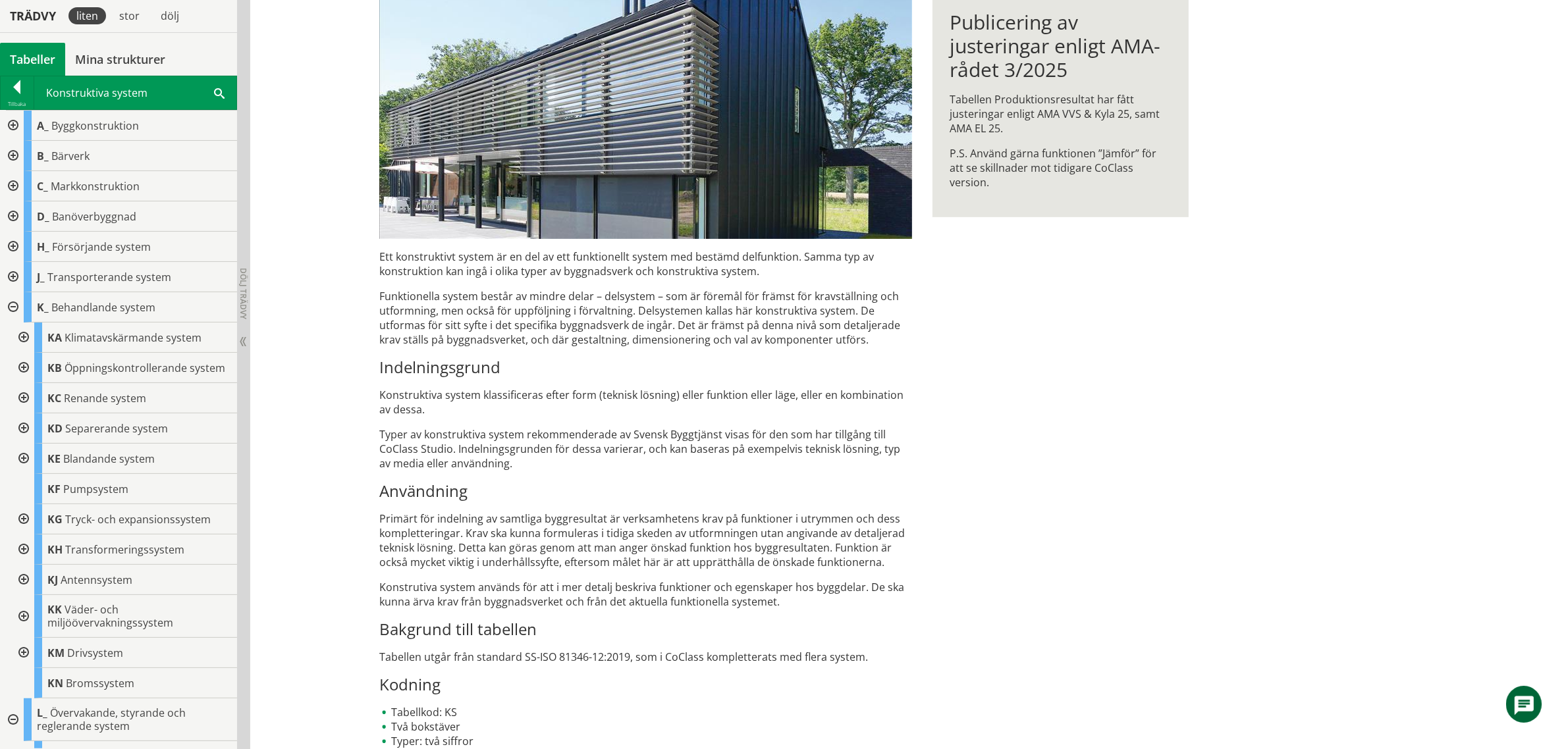
click at [969, 481] on div "KS Konstruktiva system Ett konstruktivt system är en del av ett funktionellt sy…" at bounding box center [785, 321] width 843 height 888
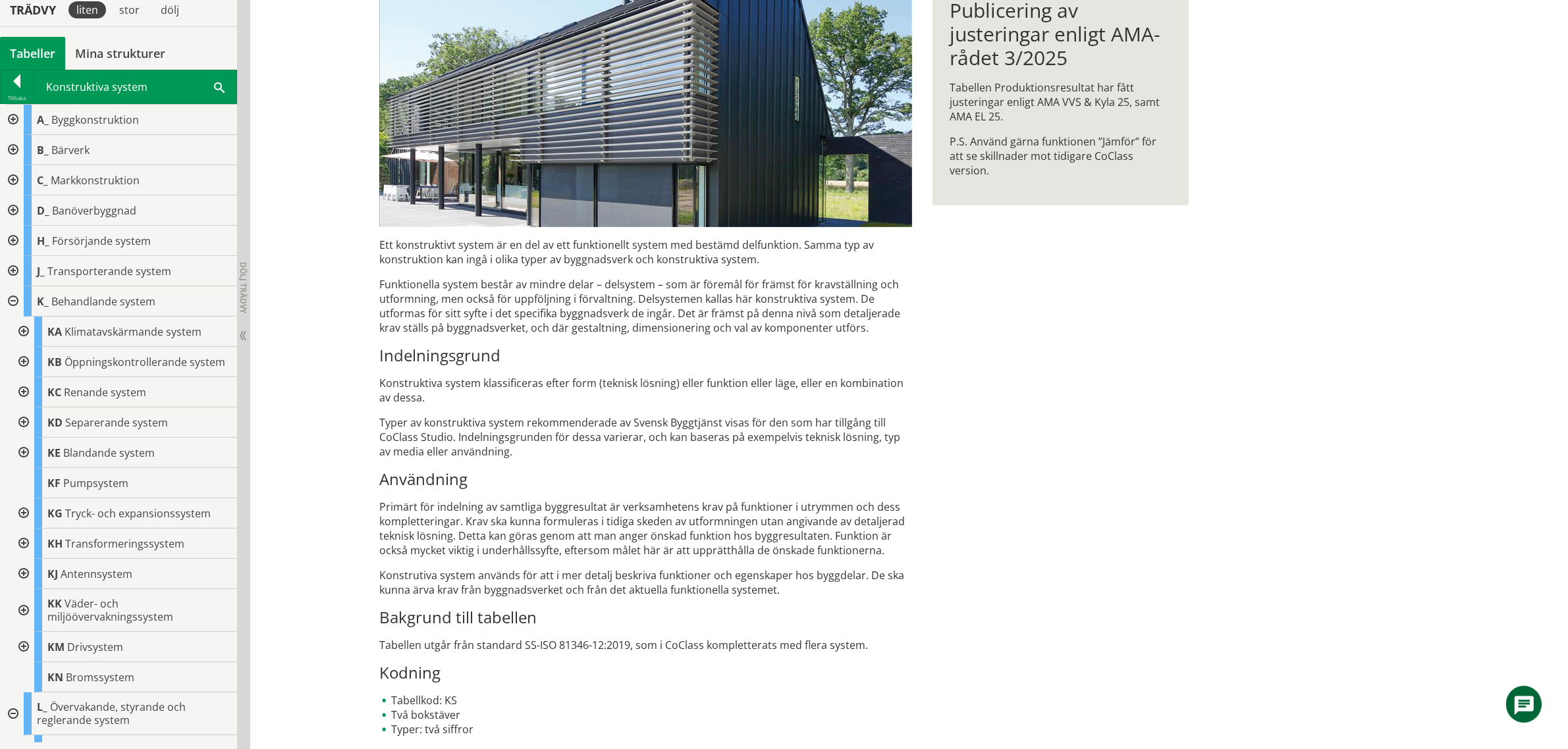
scroll to position [262, 0]
